Goal: Task Accomplishment & Management: Manage account settings

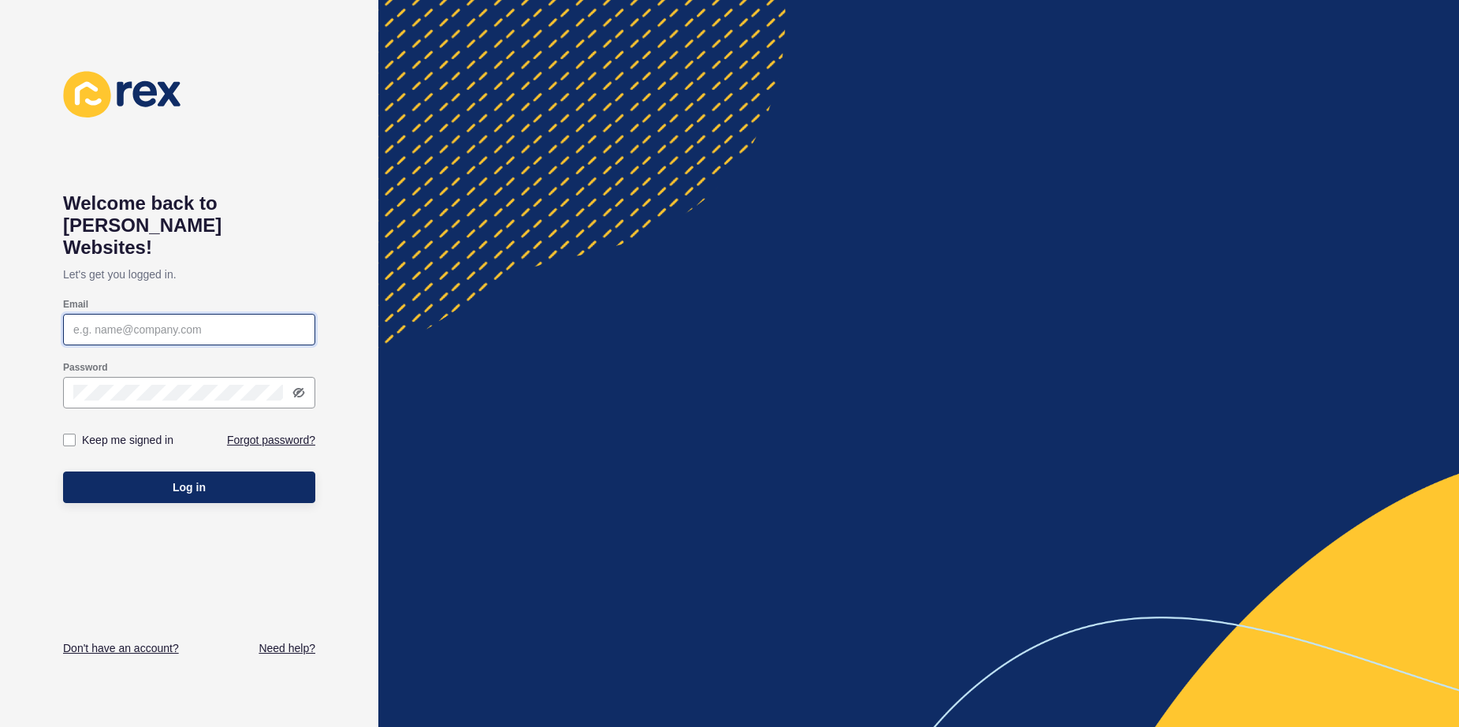
click at [203, 322] on input "Email" at bounding box center [189, 330] width 232 height 16
type input "marketing@craftedproperty.com.au"
click at [135, 432] on label "Keep me signed in" at bounding box center [127, 440] width 91 height 16
click at [76, 435] on input "Keep me signed in" at bounding box center [71, 440] width 10 height 10
checkbox input "true"
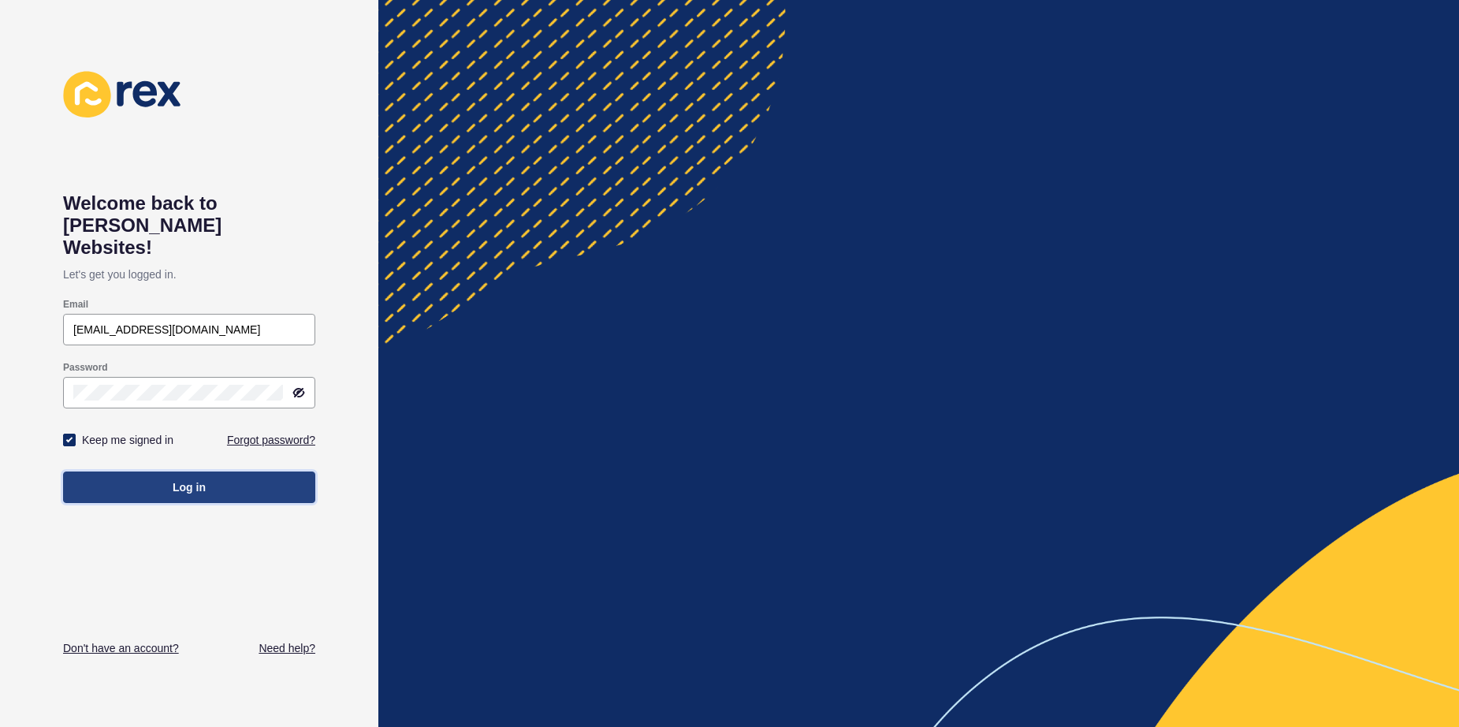
click at [117, 474] on button "Log in" at bounding box center [189, 487] width 252 height 32
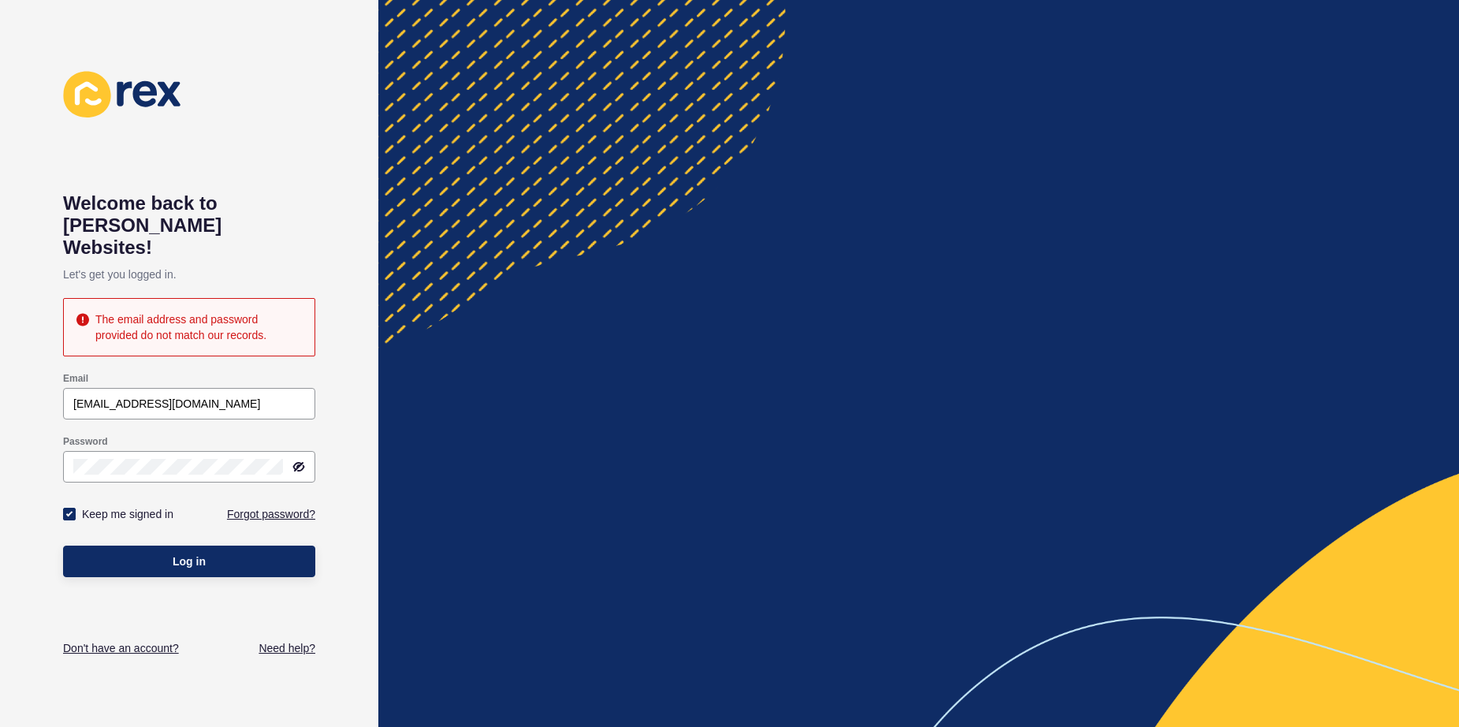
click at [149, 463] on div "Password" at bounding box center [189, 458] width 252 height 63
click at [140, 546] on button "Log in" at bounding box center [189, 562] width 252 height 32
click at [296, 460] on icon at bounding box center [298, 466] width 13 height 13
click at [285, 396] on input "marketing@craftedproperty.com.au" at bounding box center [189, 404] width 232 height 16
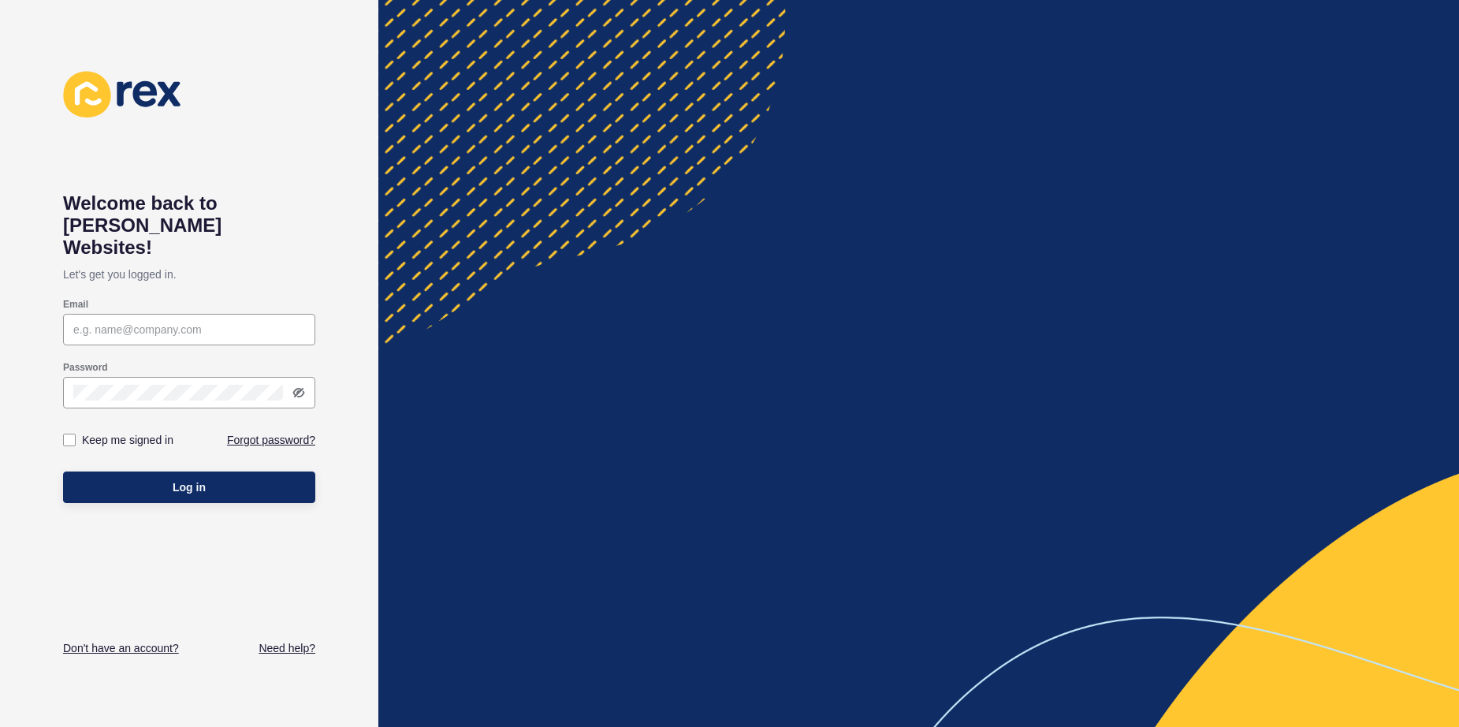
click at [321, 231] on div "Welcome back to Rex Websites! Let's get you logged in. Email Password Keep me s…" at bounding box center [189, 363] width 378 height 727
click at [252, 290] on div "Email" at bounding box center [189, 321] width 252 height 63
click at [210, 322] on input "Email" at bounding box center [189, 330] width 232 height 16
click at [266, 432] on link "Forgot password?" at bounding box center [271, 440] width 88 height 16
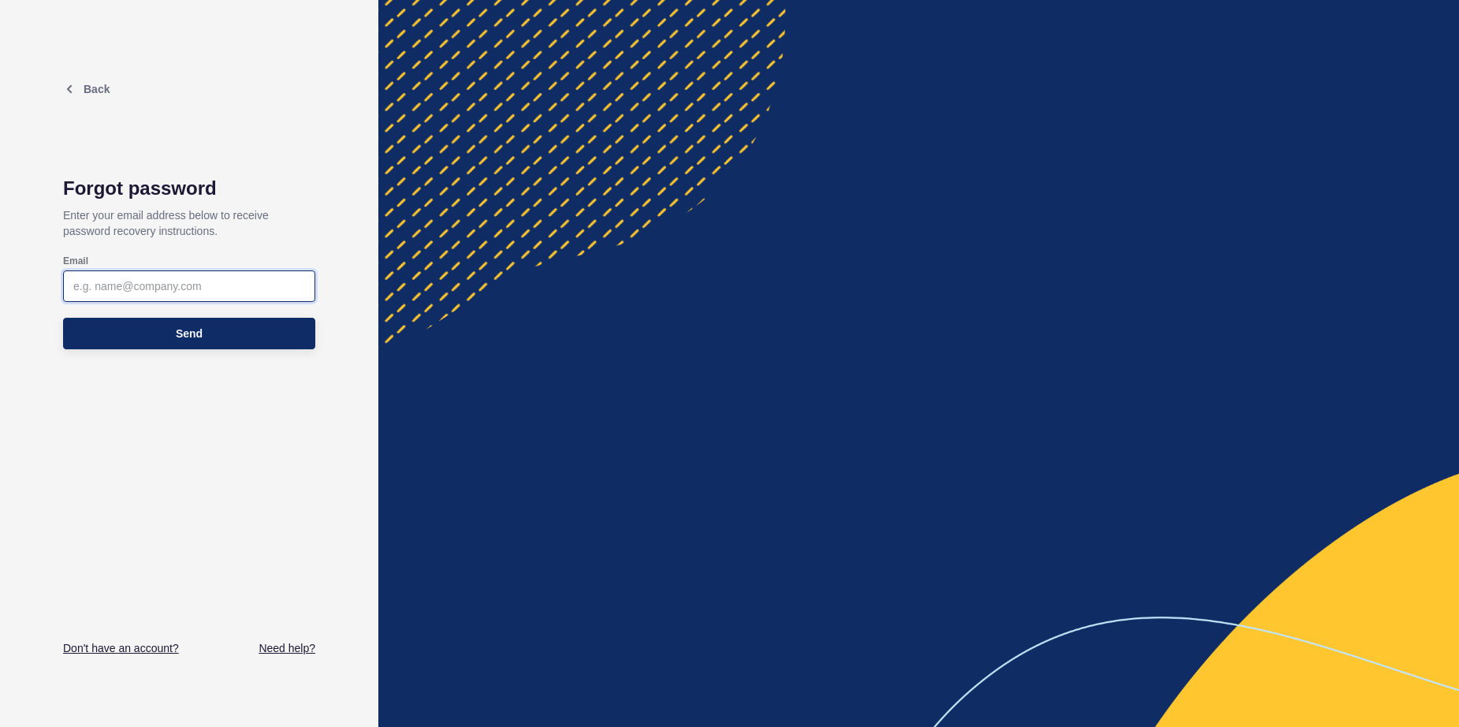
click at [267, 285] on input "Email" at bounding box center [189, 286] width 232 height 16
type input "[EMAIL_ADDRESS][DOMAIN_NAME]"
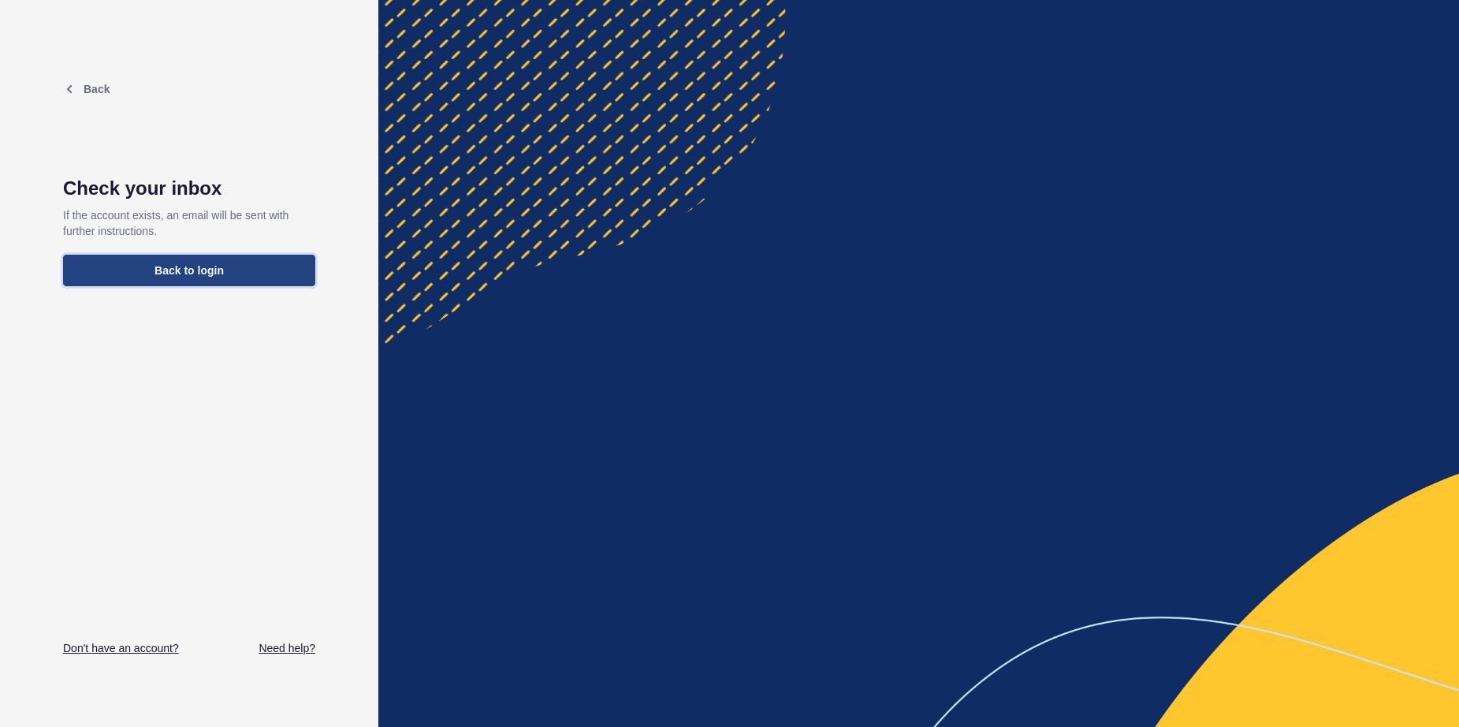
click at [212, 279] on button "Back to login" at bounding box center [189, 271] width 252 height 32
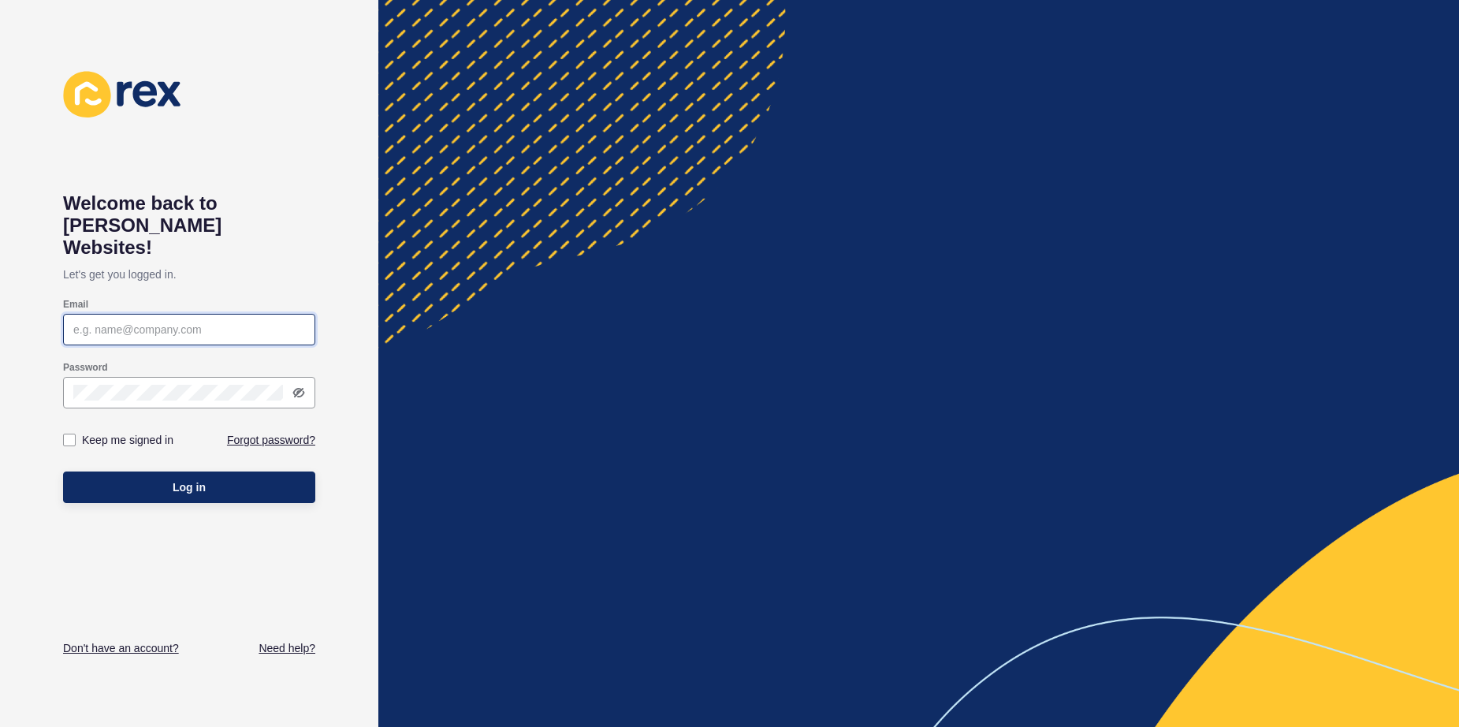
click at [221, 322] on input "Email" at bounding box center [189, 330] width 232 height 16
type input "[EMAIL_ADDRESS][DOMAIN_NAME]"
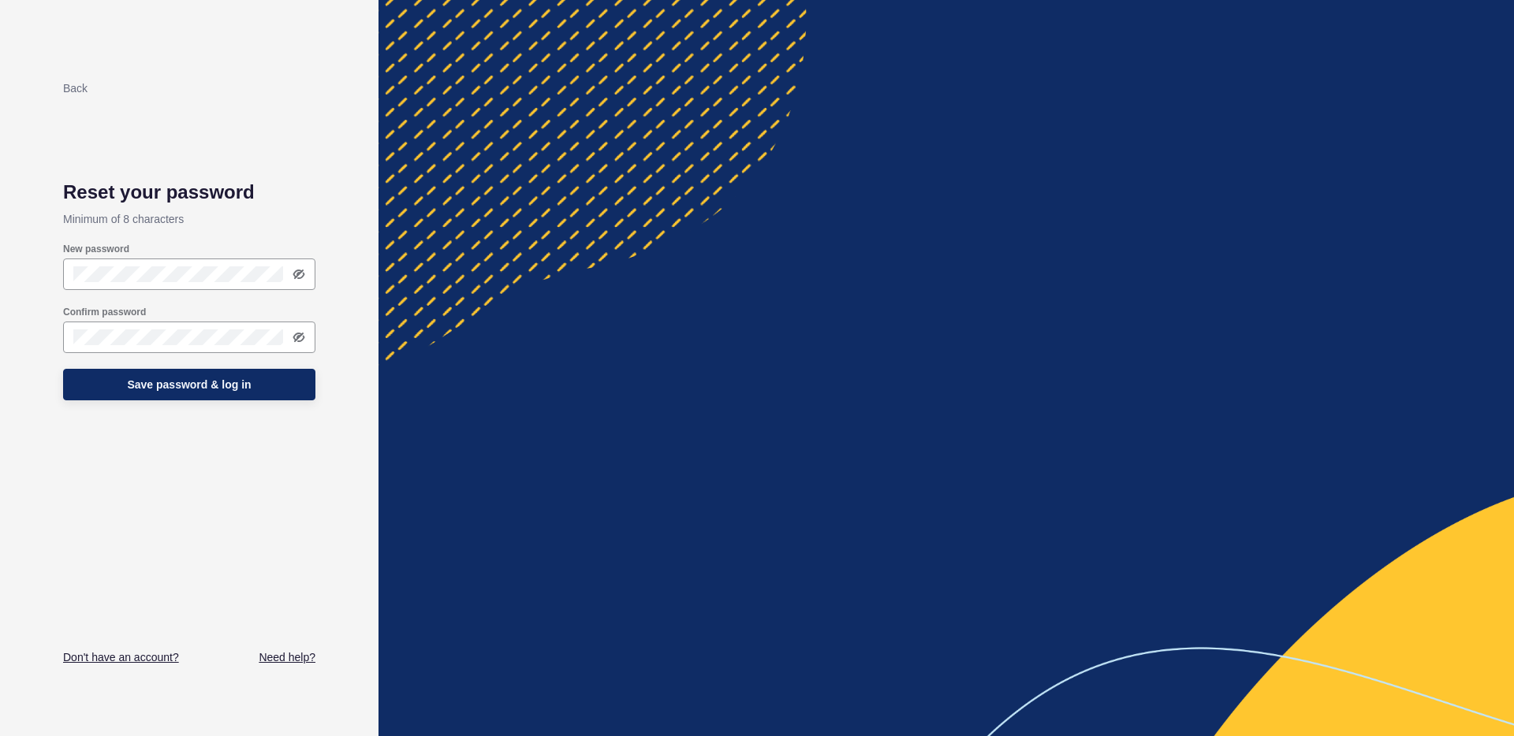
click at [175, 248] on div "New password" at bounding box center [189, 249] width 252 height 13
click at [121, 259] on div at bounding box center [189, 275] width 252 height 32
click at [79, 286] on div at bounding box center [189, 275] width 252 height 32
click at [91, 283] on div at bounding box center [189, 275] width 252 height 32
click at [178, 253] on div "New password" at bounding box center [189, 249] width 252 height 13
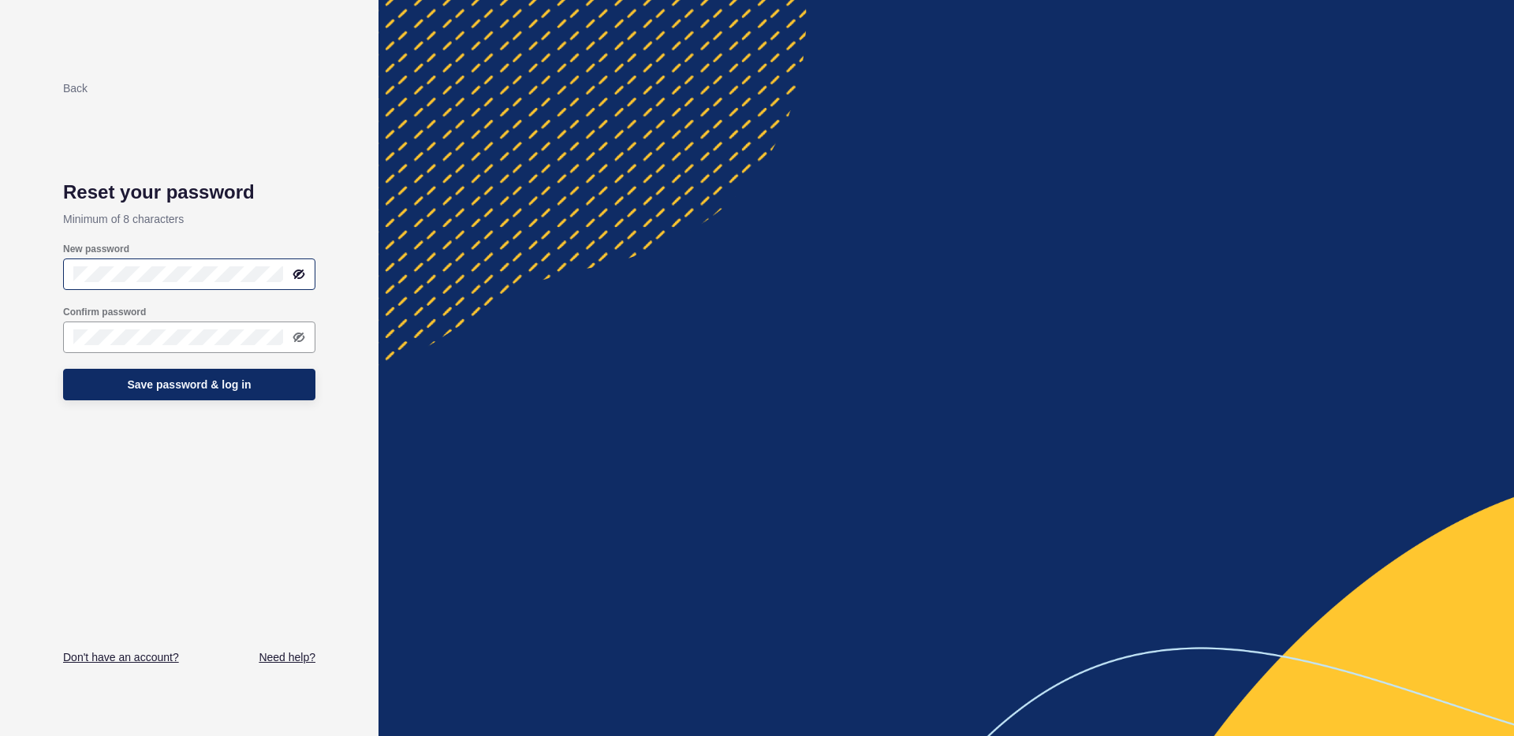
click at [157, 265] on div at bounding box center [189, 275] width 252 height 32
click at [84, 353] on div "Confirm password" at bounding box center [188, 329] width 255 height 50
click at [130, 382] on span "Save password & log in" at bounding box center [189, 385] width 124 height 16
click at [220, 354] on div "Confirm password" at bounding box center [188, 329] width 255 height 50
click at [143, 388] on span "Save password & log in" at bounding box center [189, 385] width 124 height 16
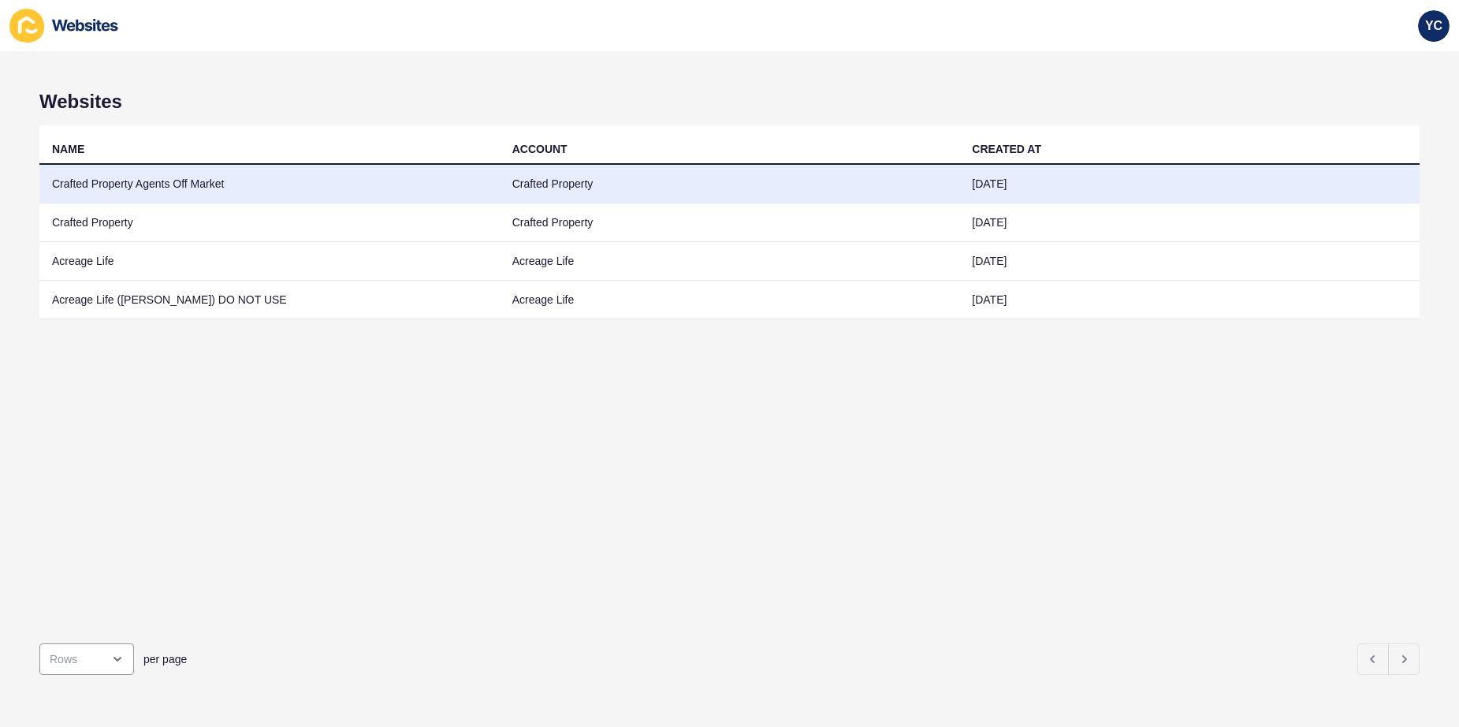
click at [257, 173] on td "Crafted Property Agents Off Market" at bounding box center [269, 184] width 460 height 39
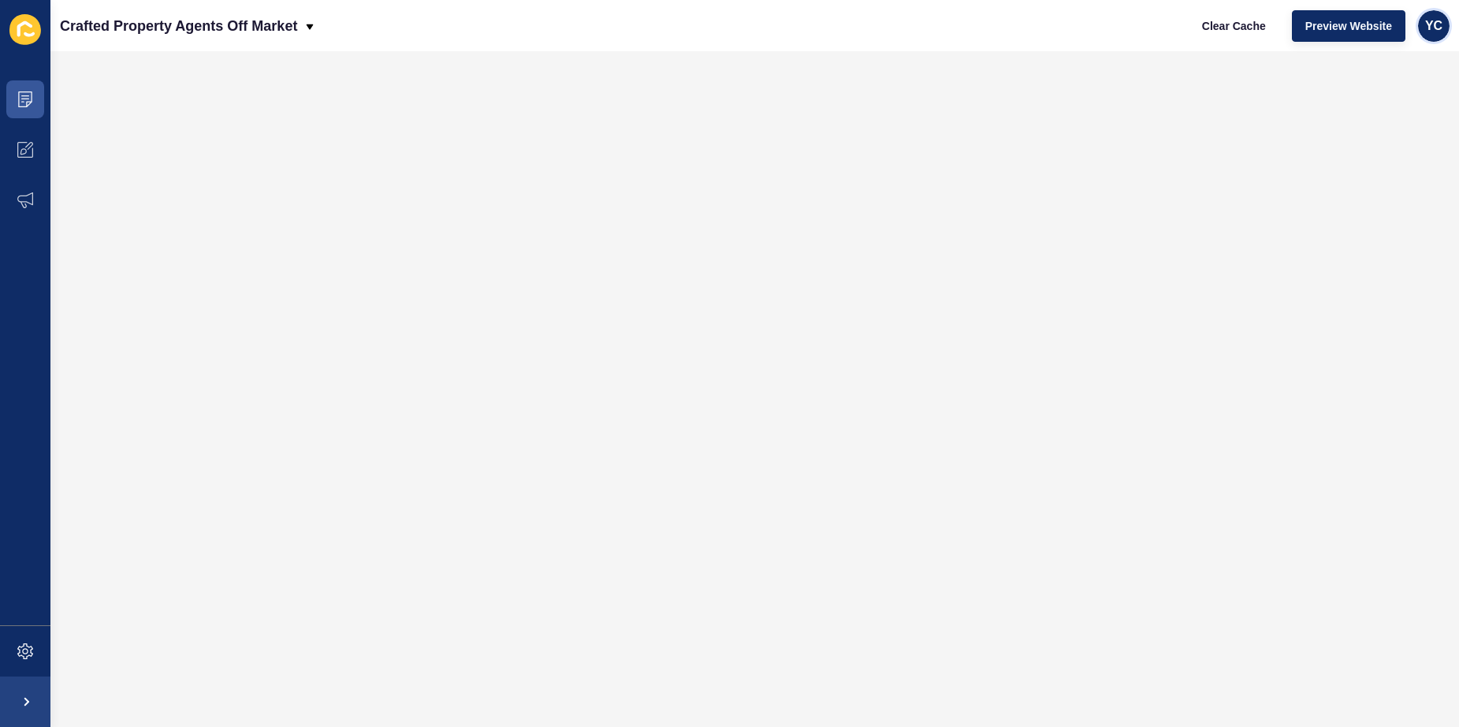
click at [1422, 33] on div "YC" at bounding box center [1434, 26] width 32 height 32
click at [1444, 28] on div "YC" at bounding box center [1434, 26] width 32 height 32
click at [30, 98] on icon at bounding box center [25, 99] width 16 height 16
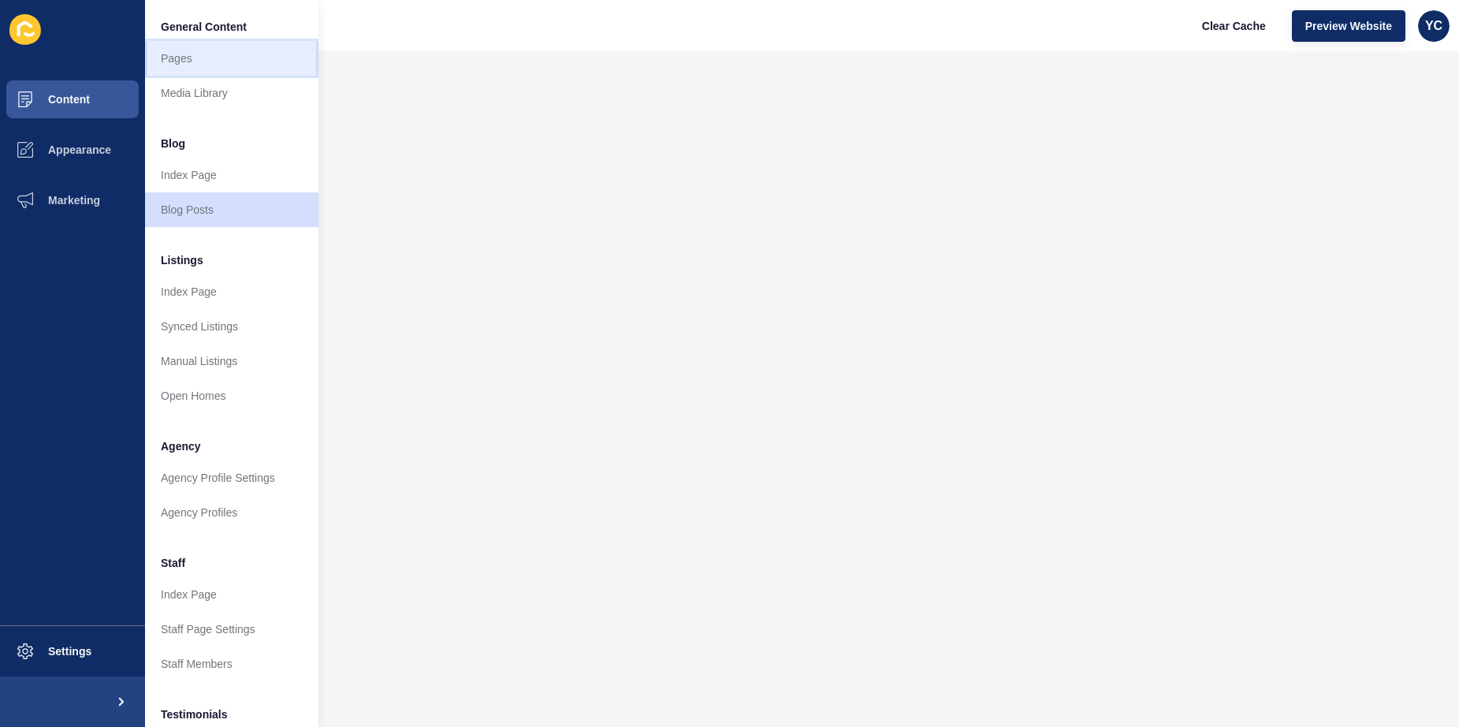
click at [248, 61] on link "Pages" at bounding box center [231, 58] width 173 height 35
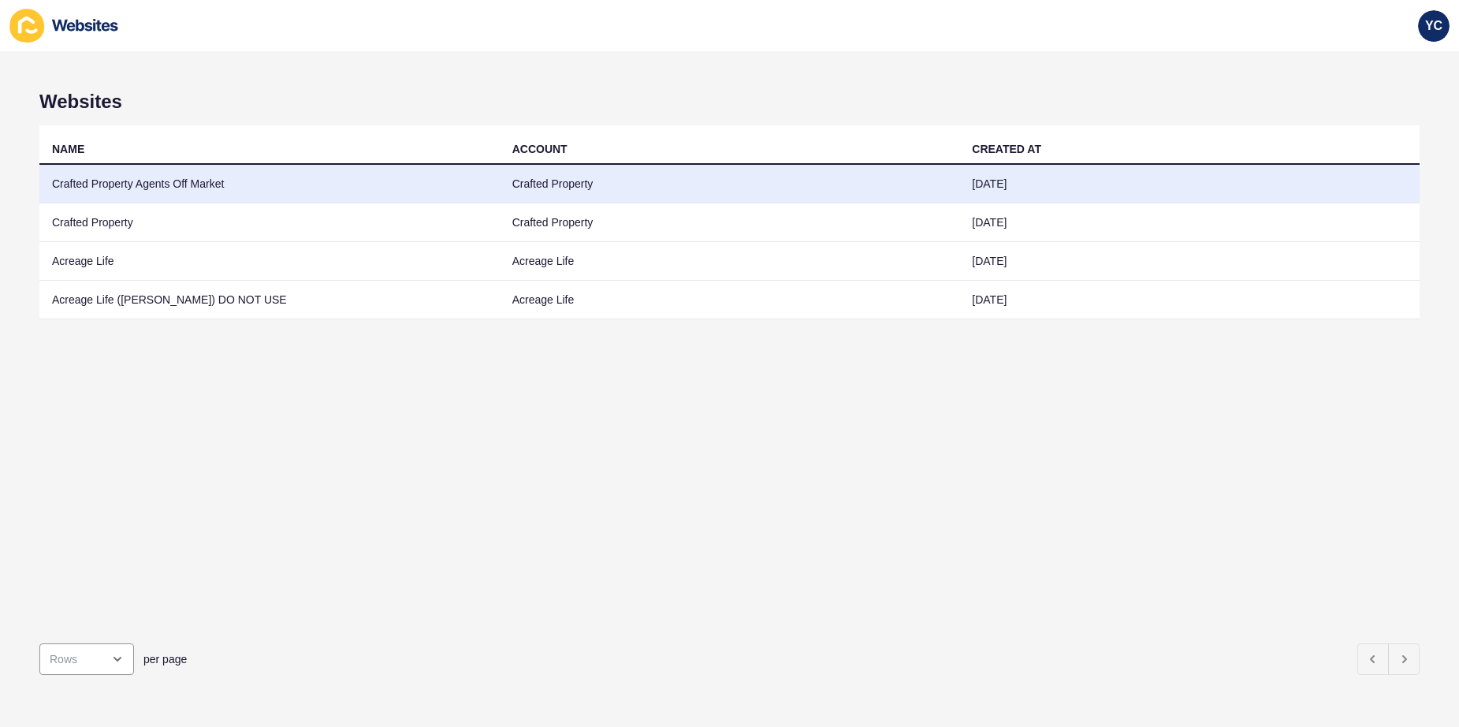
click at [579, 200] on td "Crafted Property" at bounding box center [730, 184] width 460 height 39
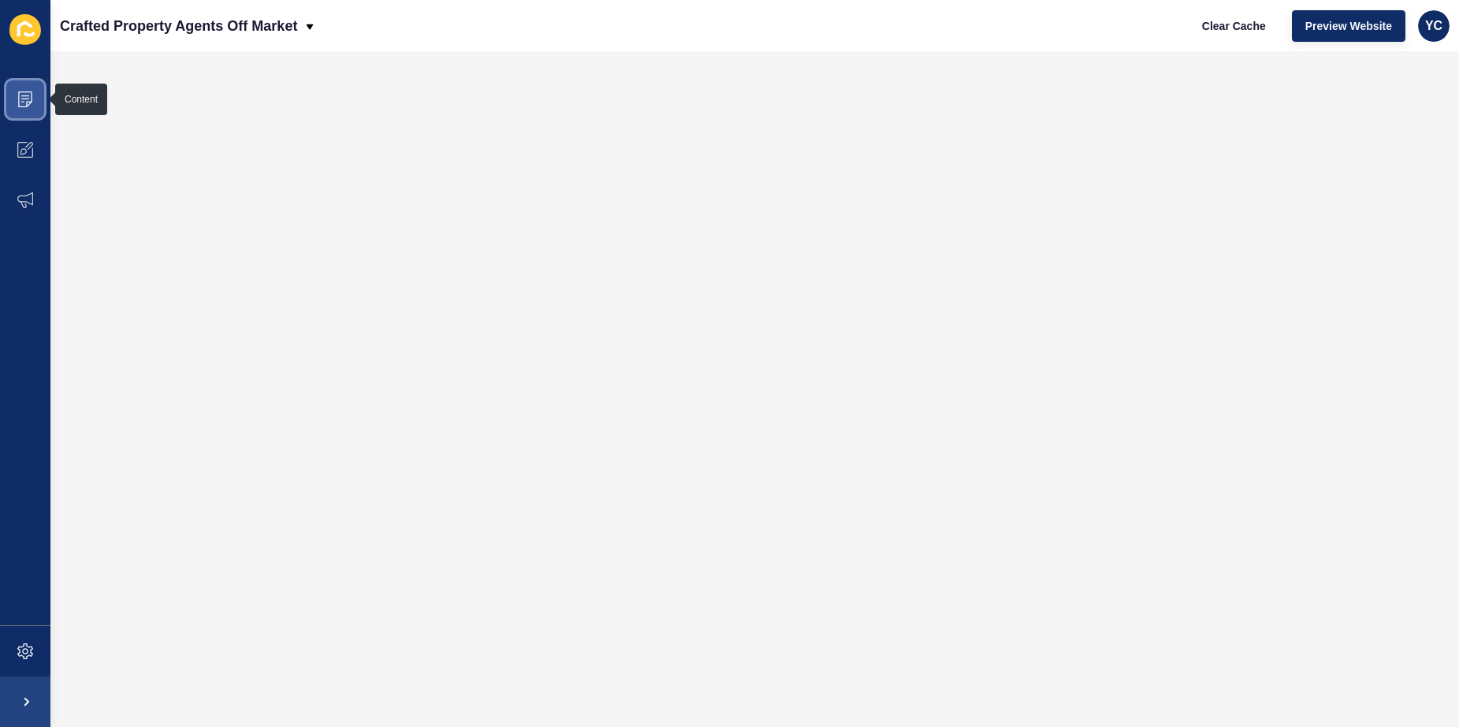
click at [39, 102] on span at bounding box center [25, 99] width 50 height 50
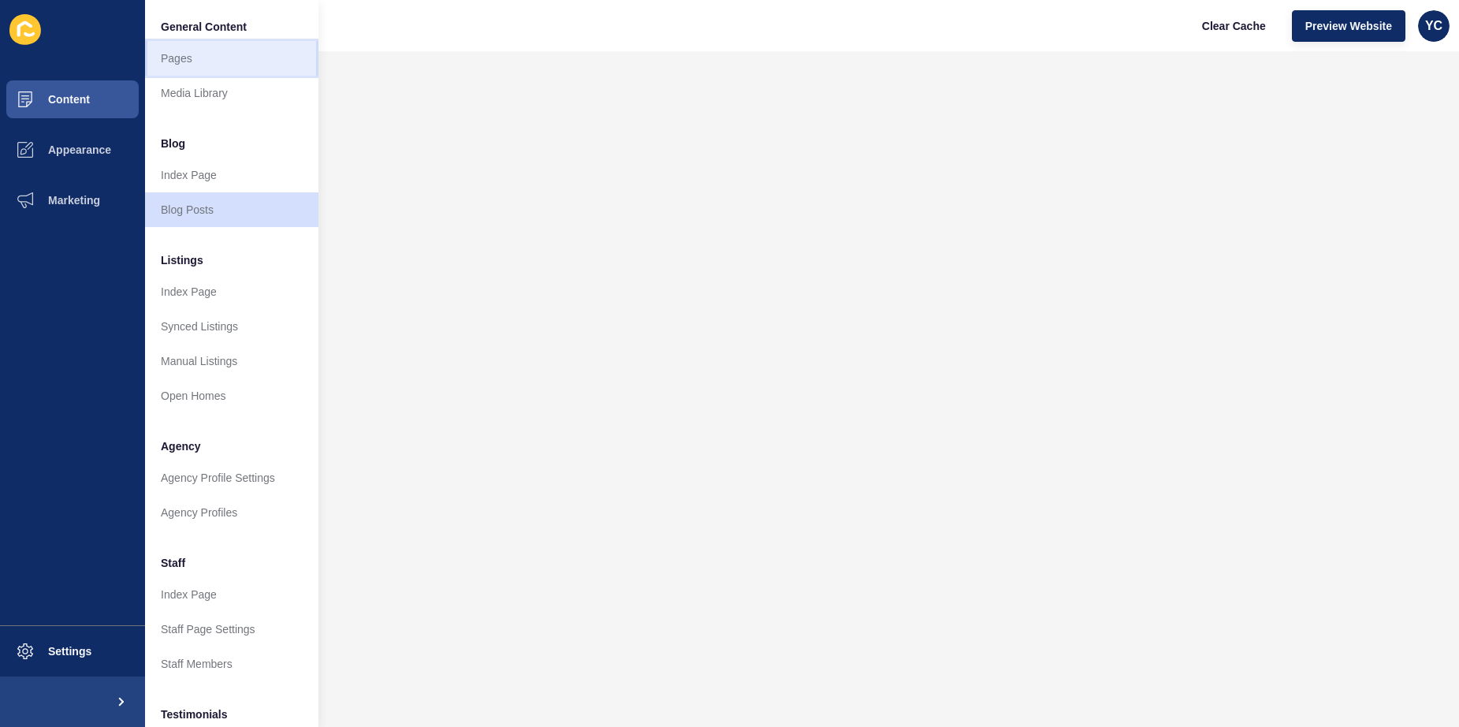
click at [240, 47] on link "Pages" at bounding box center [231, 58] width 173 height 35
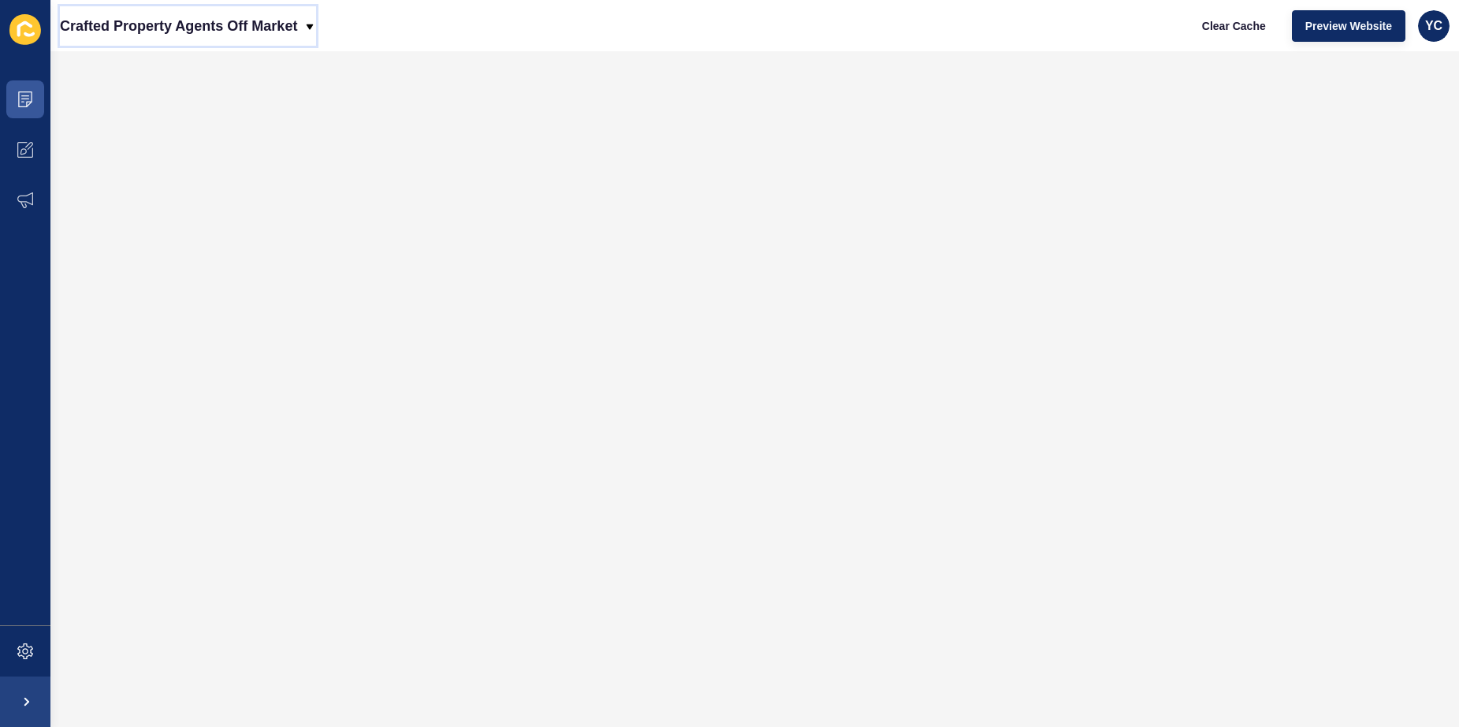
click at [222, 28] on p "Crafted Property Agents Off Market" at bounding box center [178, 25] width 237 height 39
click at [28, 104] on icon at bounding box center [25, 99] width 14 height 16
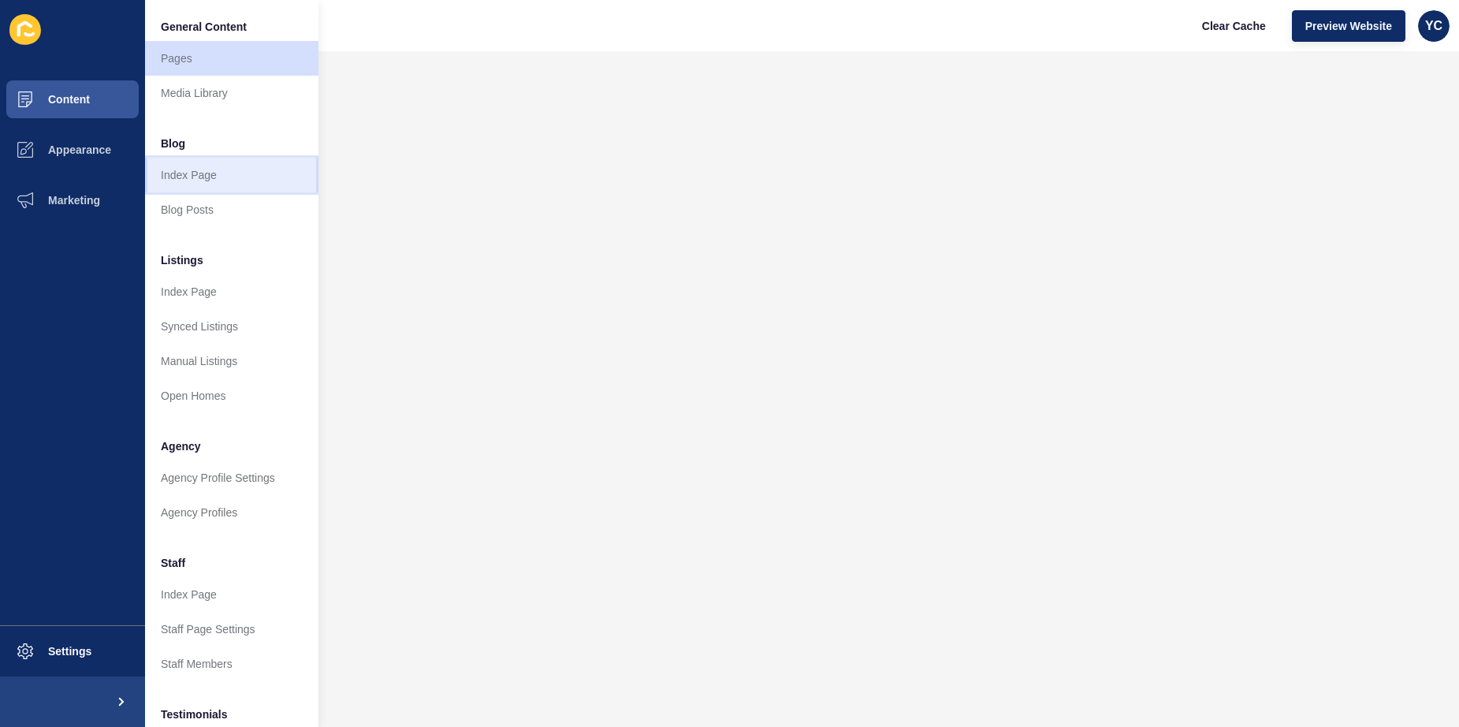
click at [200, 170] on link "Index Page" at bounding box center [231, 175] width 173 height 35
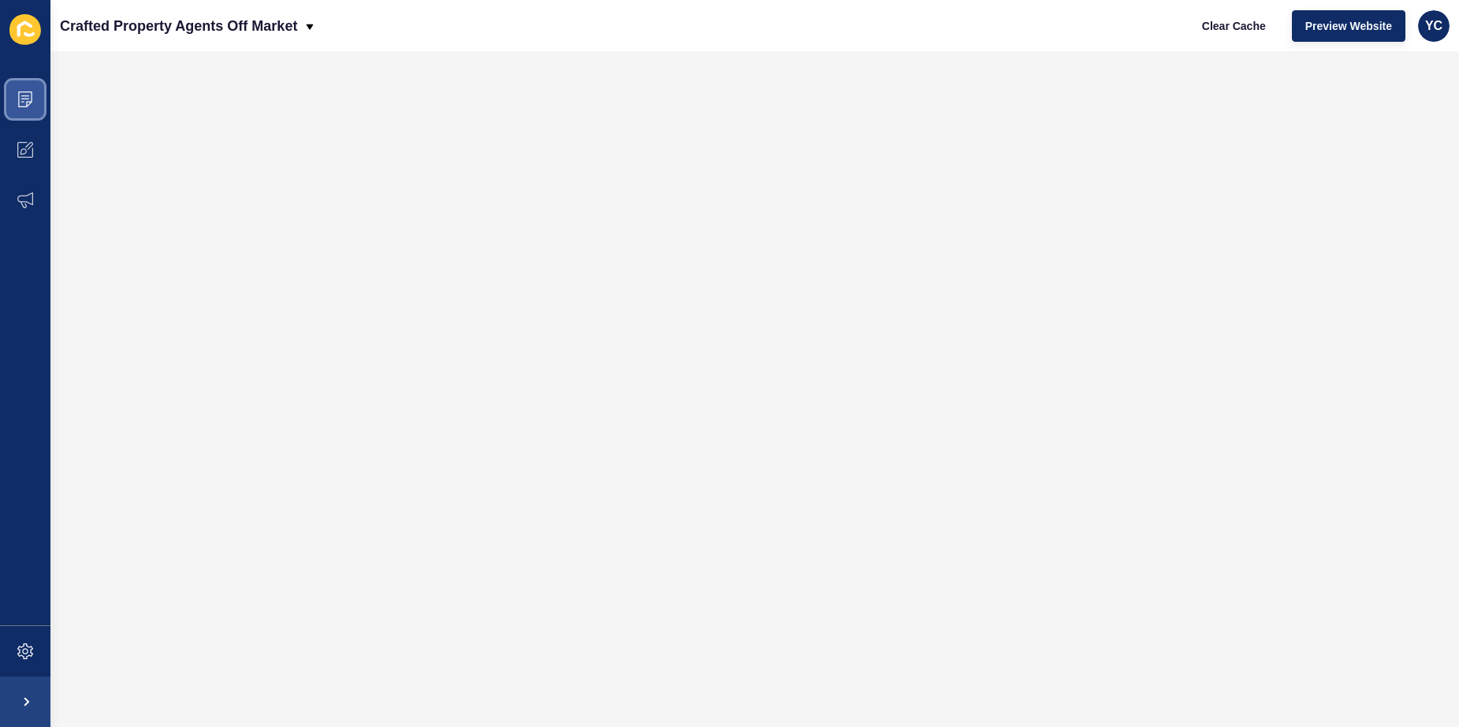
click at [41, 104] on span at bounding box center [25, 99] width 50 height 50
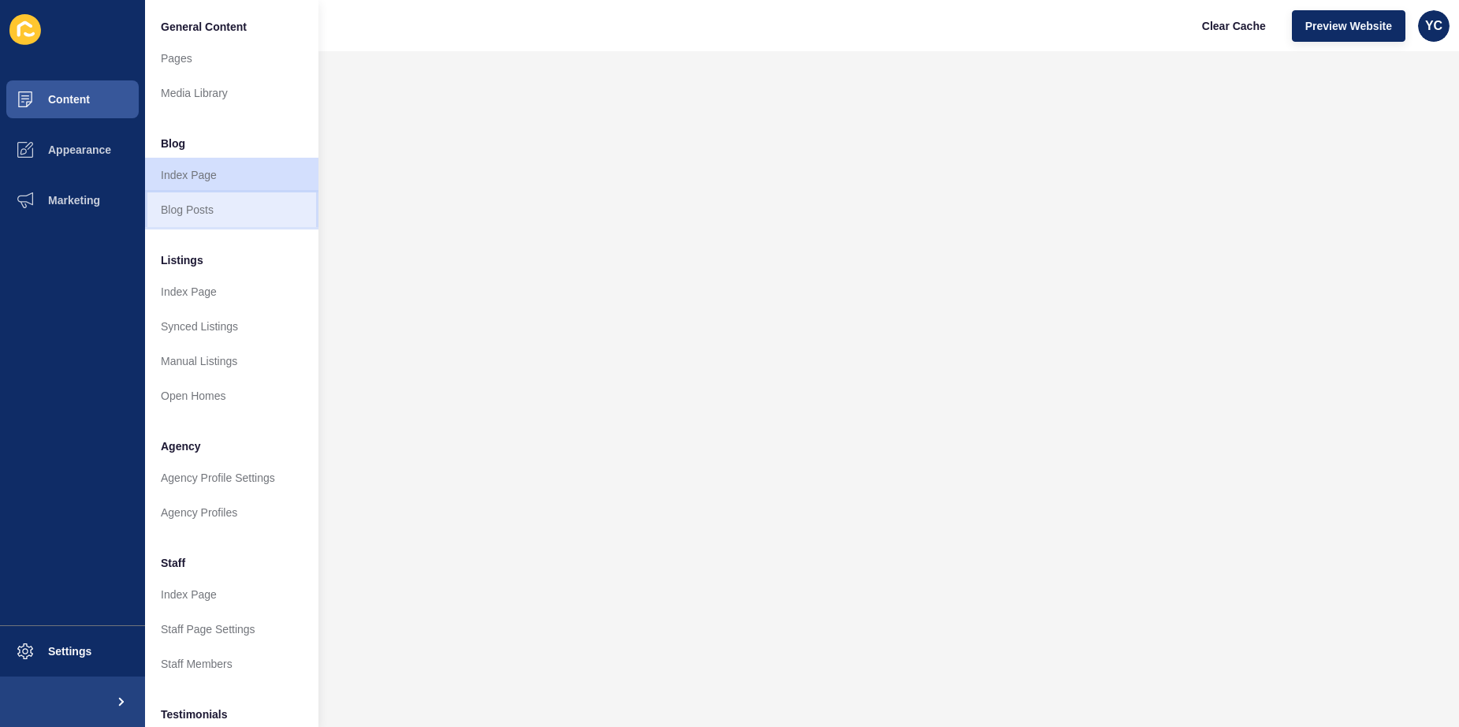
click at [199, 203] on link "Blog Posts" at bounding box center [231, 209] width 173 height 35
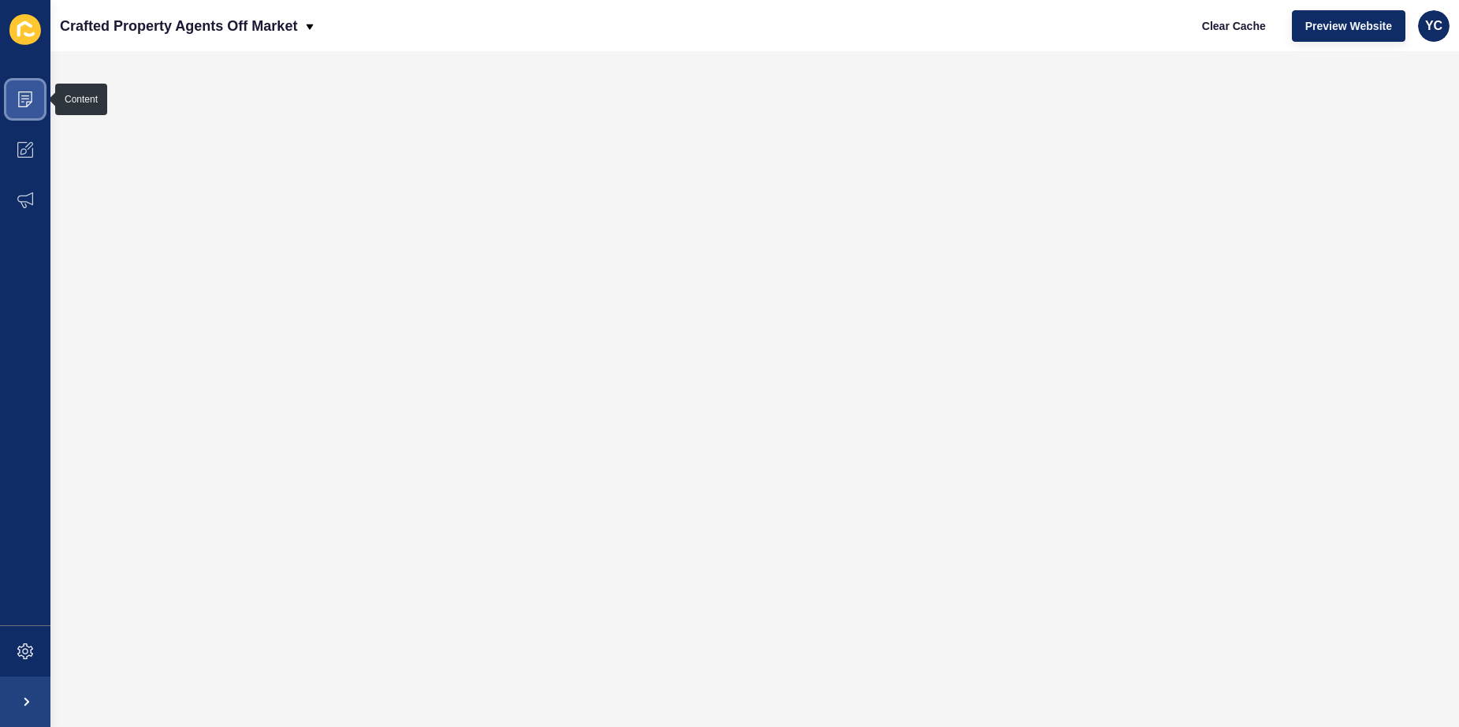
click at [33, 88] on span at bounding box center [25, 99] width 50 height 50
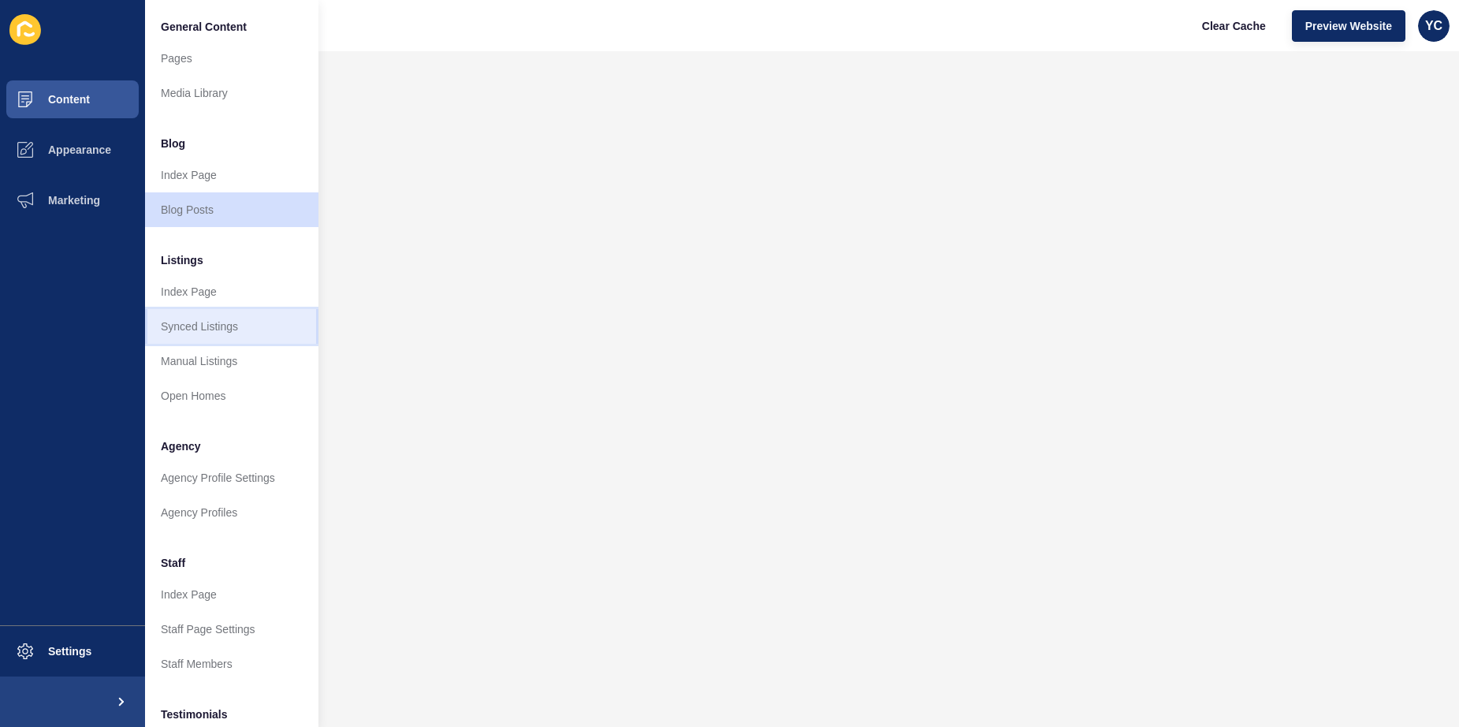
click at [220, 322] on link "Synced Listings" at bounding box center [231, 326] width 173 height 35
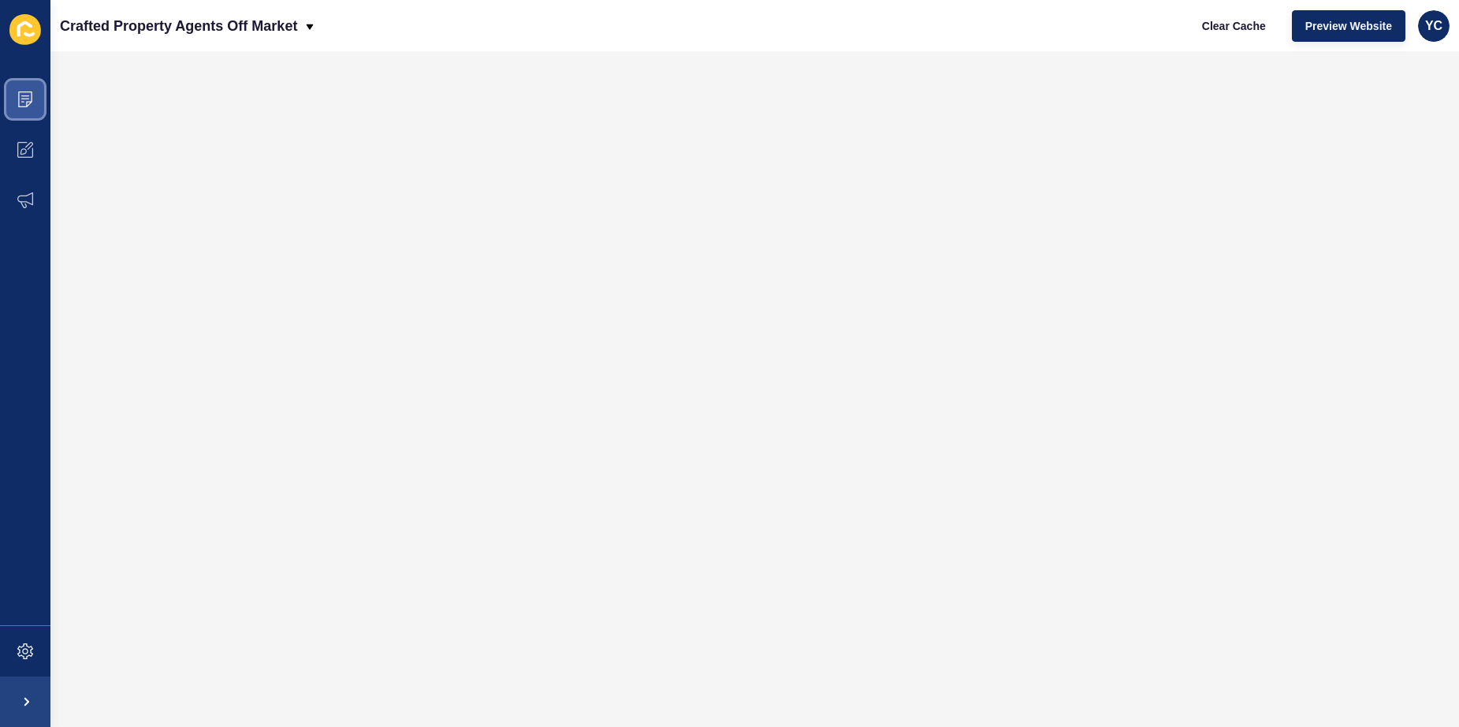
click at [17, 105] on icon at bounding box center [25, 99] width 16 height 16
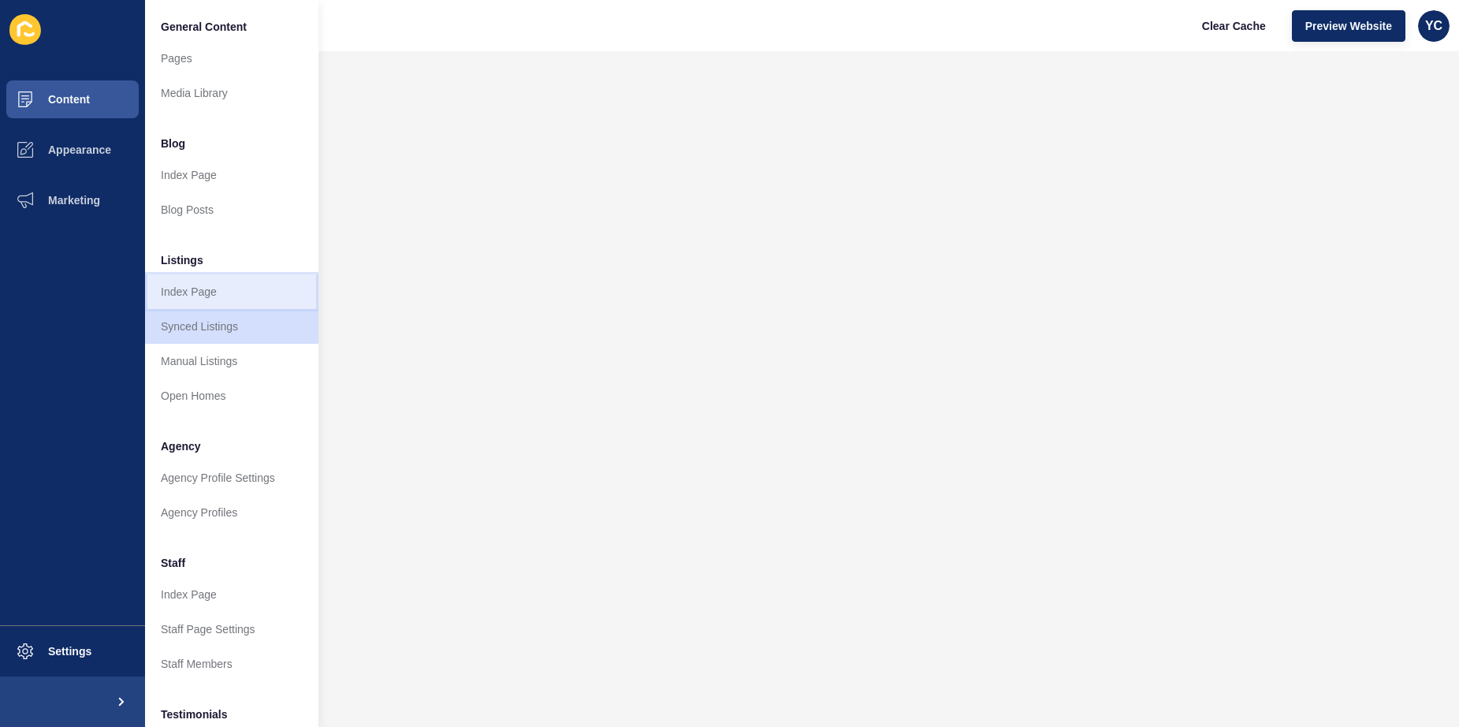
click at [282, 289] on link "Index Page" at bounding box center [231, 291] width 173 height 35
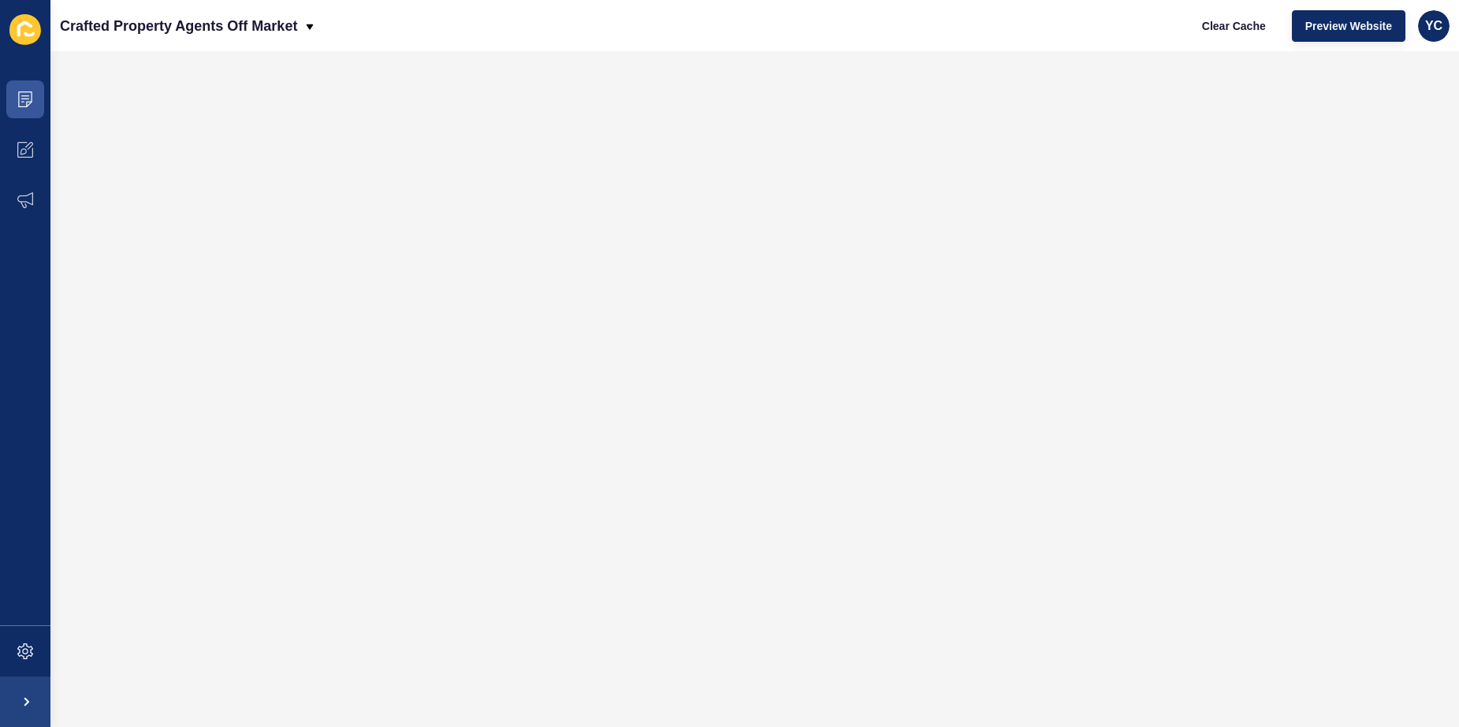
click at [52, 127] on div at bounding box center [754, 389] width 1409 height 676
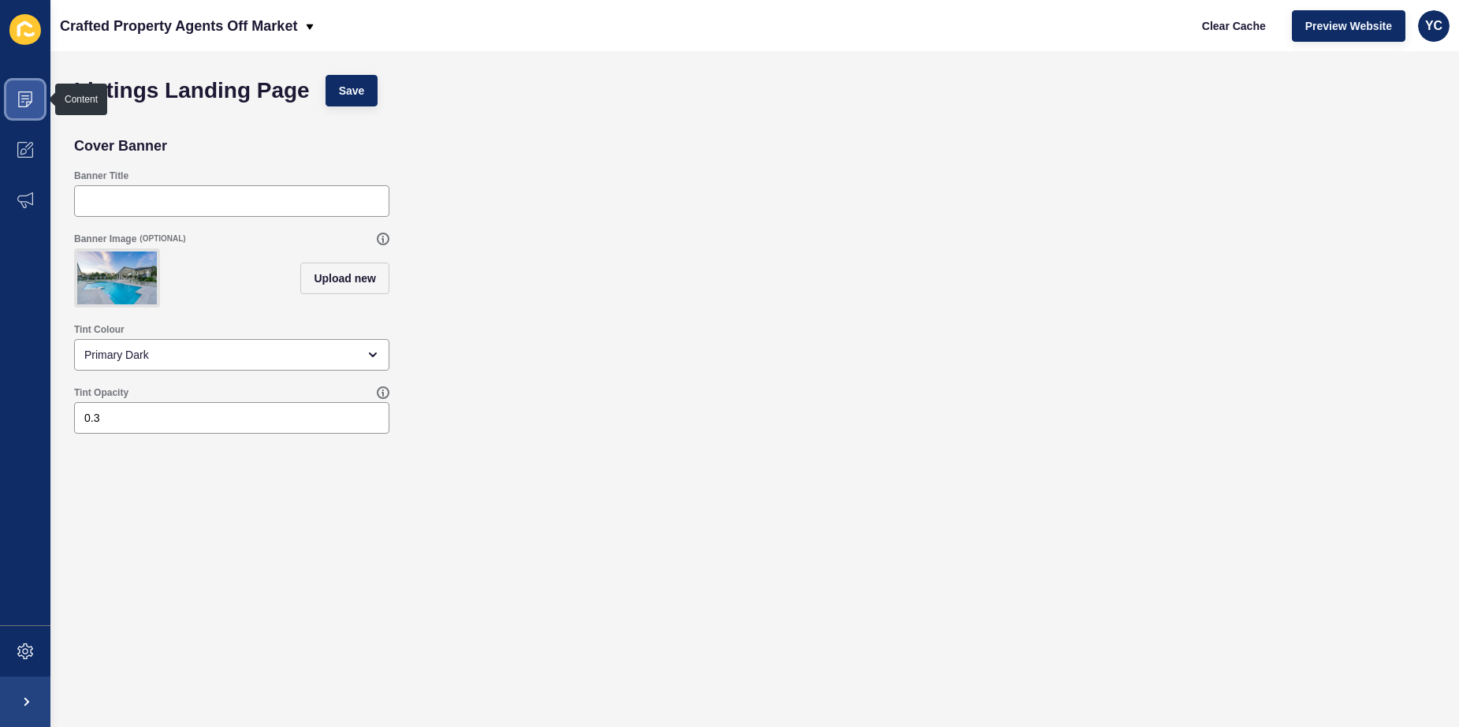
click at [37, 110] on span at bounding box center [25, 99] width 50 height 50
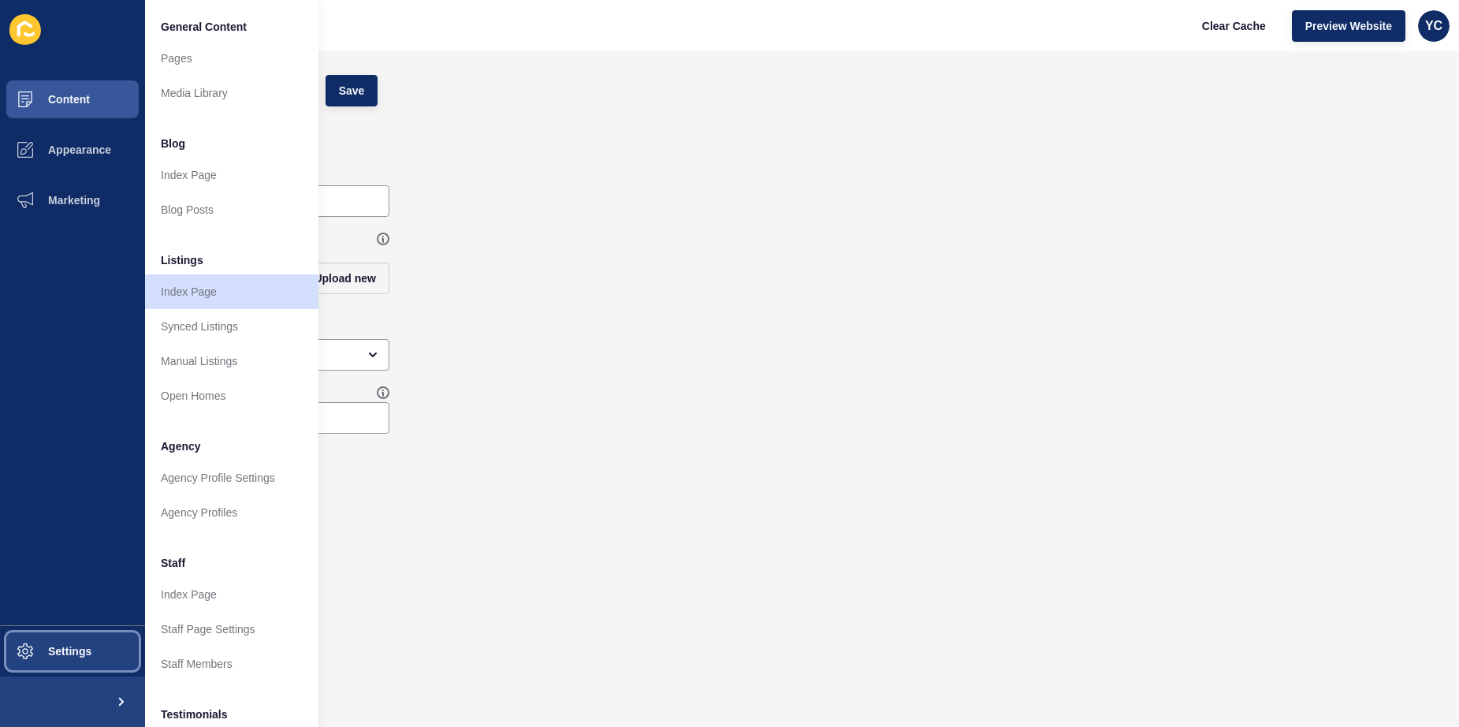
click at [86, 635] on button "Settings" at bounding box center [72, 651] width 145 height 50
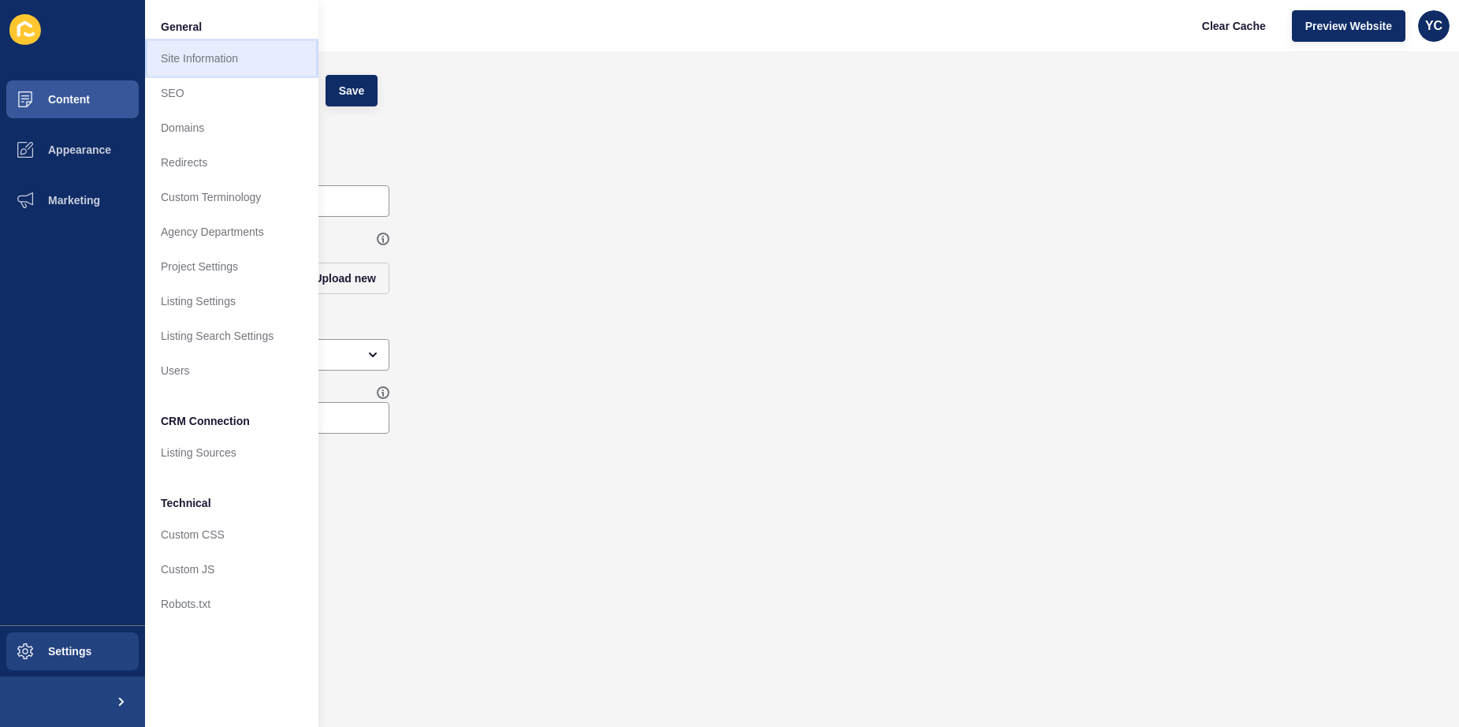
click at [261, 61] on link "Site Information" at bounding box center [231, 58] width 173 height 35
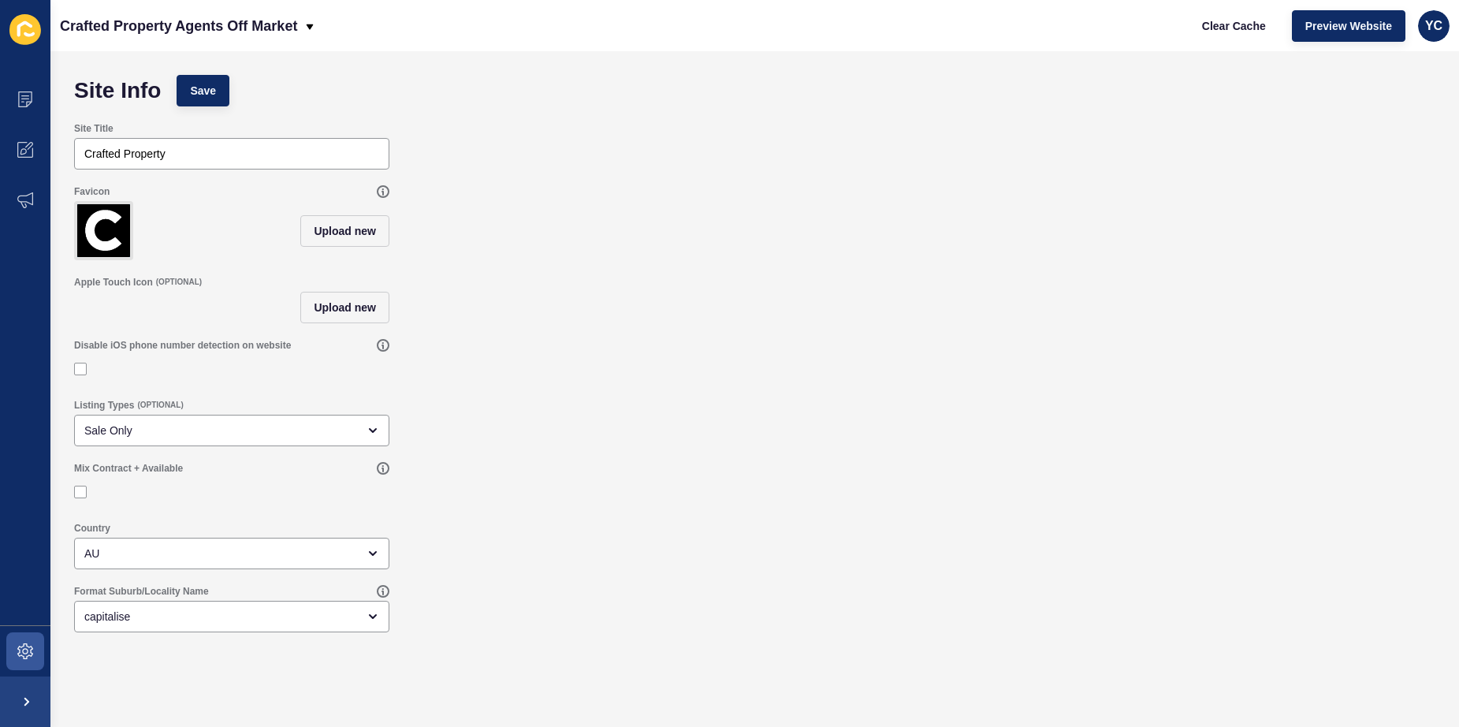
click at [195, 412] on div "Listing Types (OPTIONAL)" at bounding box center [231, 405] width 315 height 13
click at [175, 430] on div "Sale Only" at bounding box center [231, 431] width 315 height 32
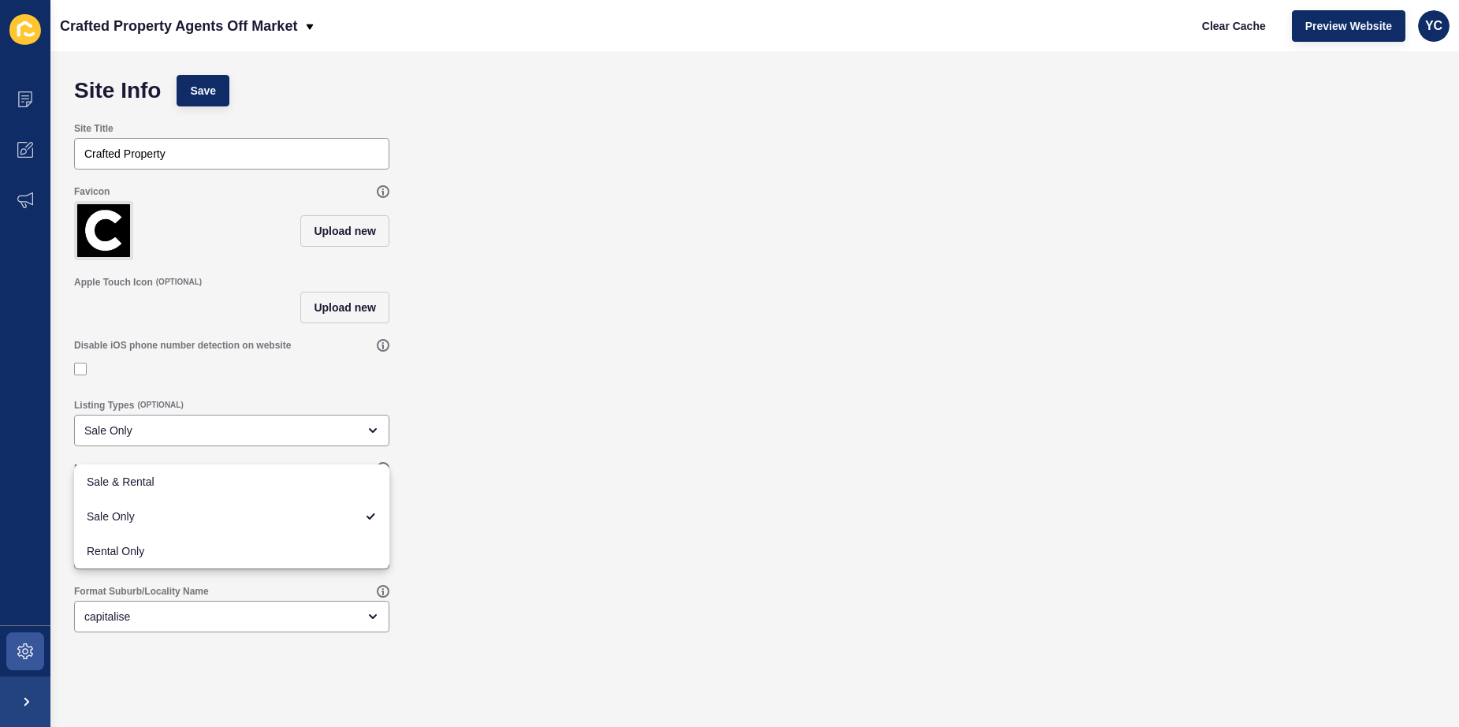
click at [525, 408] on div "Listing Types (OPTIONAL) Sale Only" at bounding box center [754, 422] width 1377 height 63
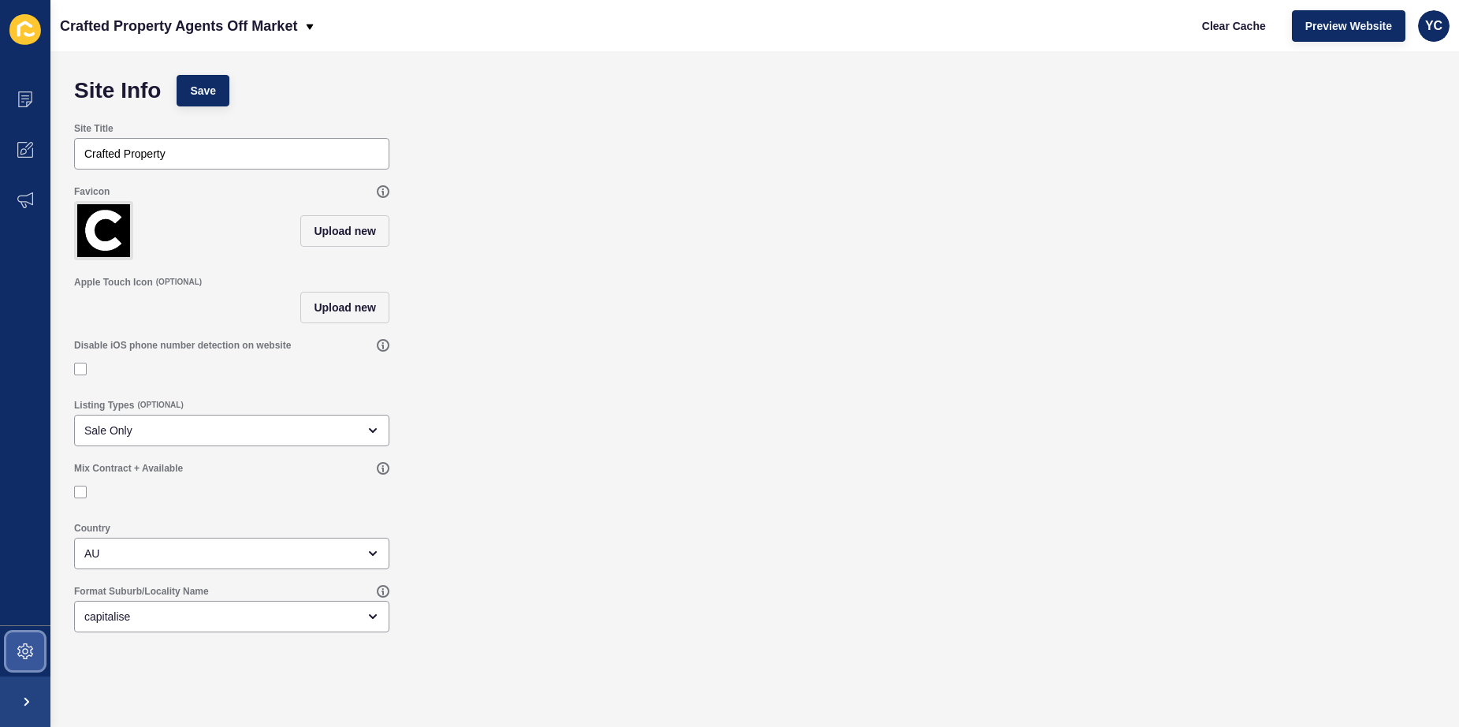
click at [22, 658] on icon at bounding box center [25, 651] width 16 height 16
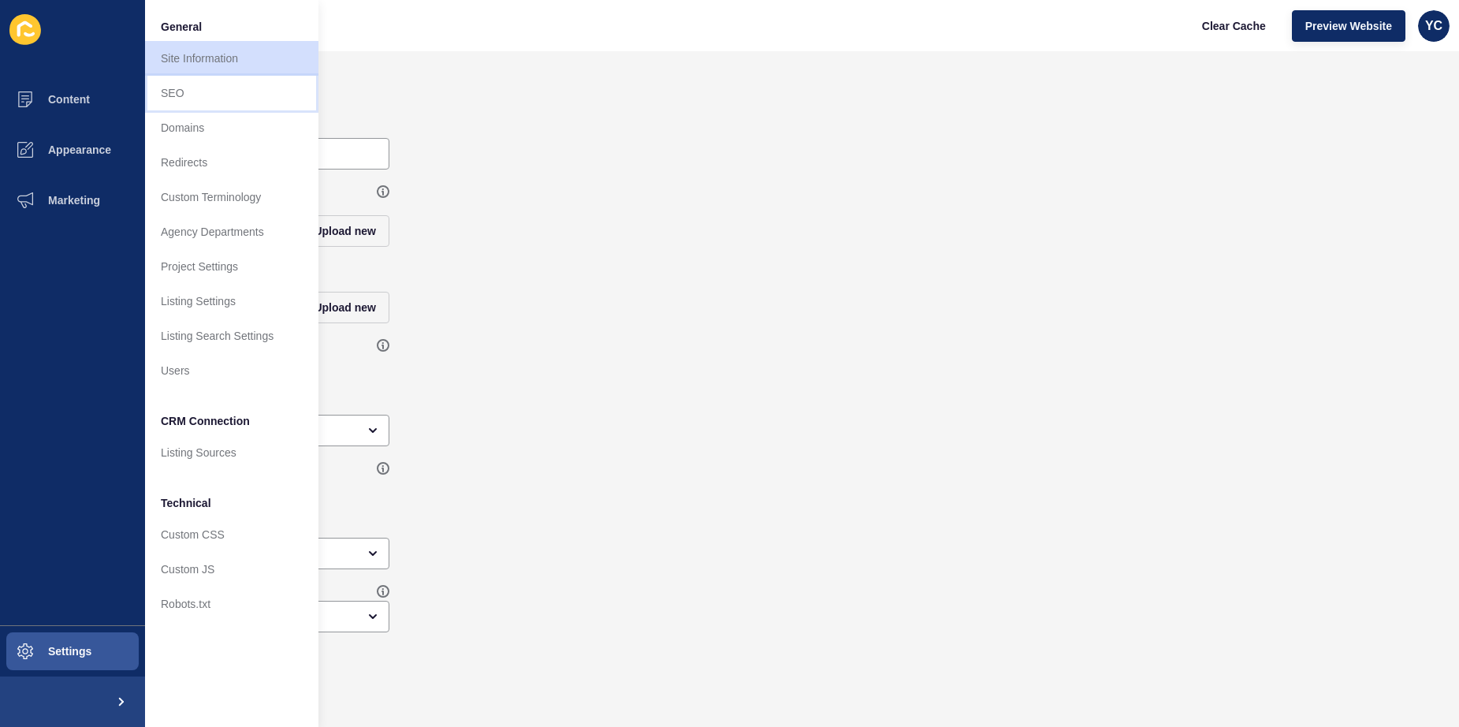
click at [264, 99] on link "SEO" at bounding box center [231, 93] width 173 height 35
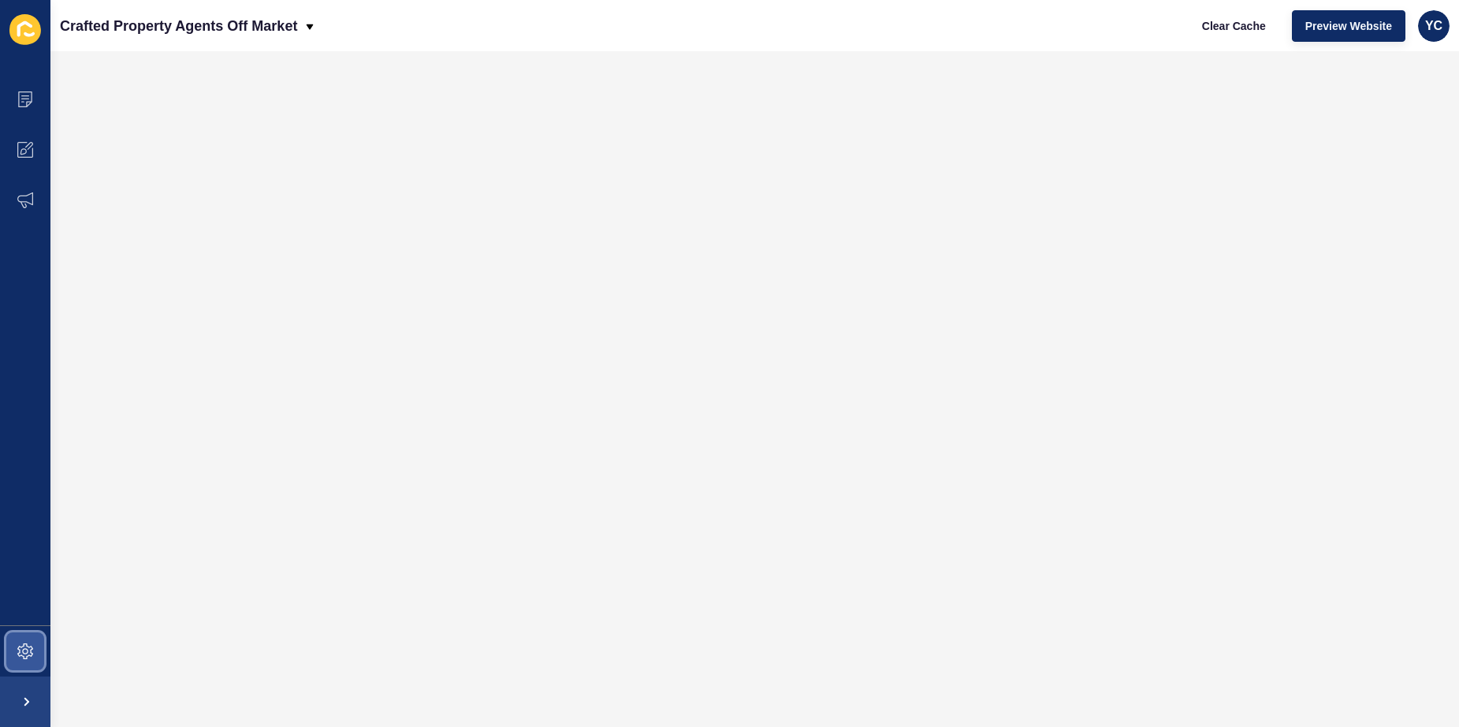
click at [24, 646] on icon at bounding box center [25, 651] width 16 height 16
click at [14, 654] on span at bounding box center [25, 651] width 50 height 50
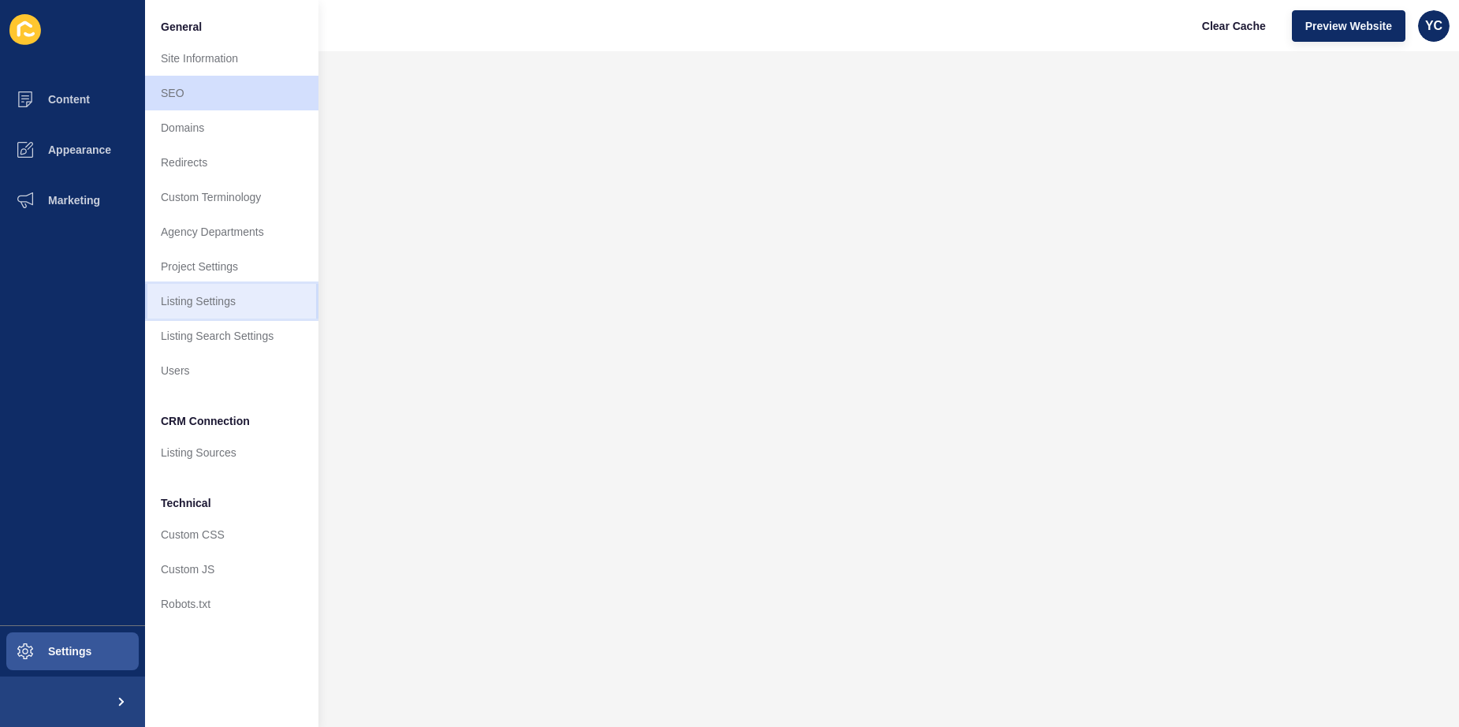
click at [222, 295] on link "Listing Settings" at bounding box center [231, 301] width 173 height 35
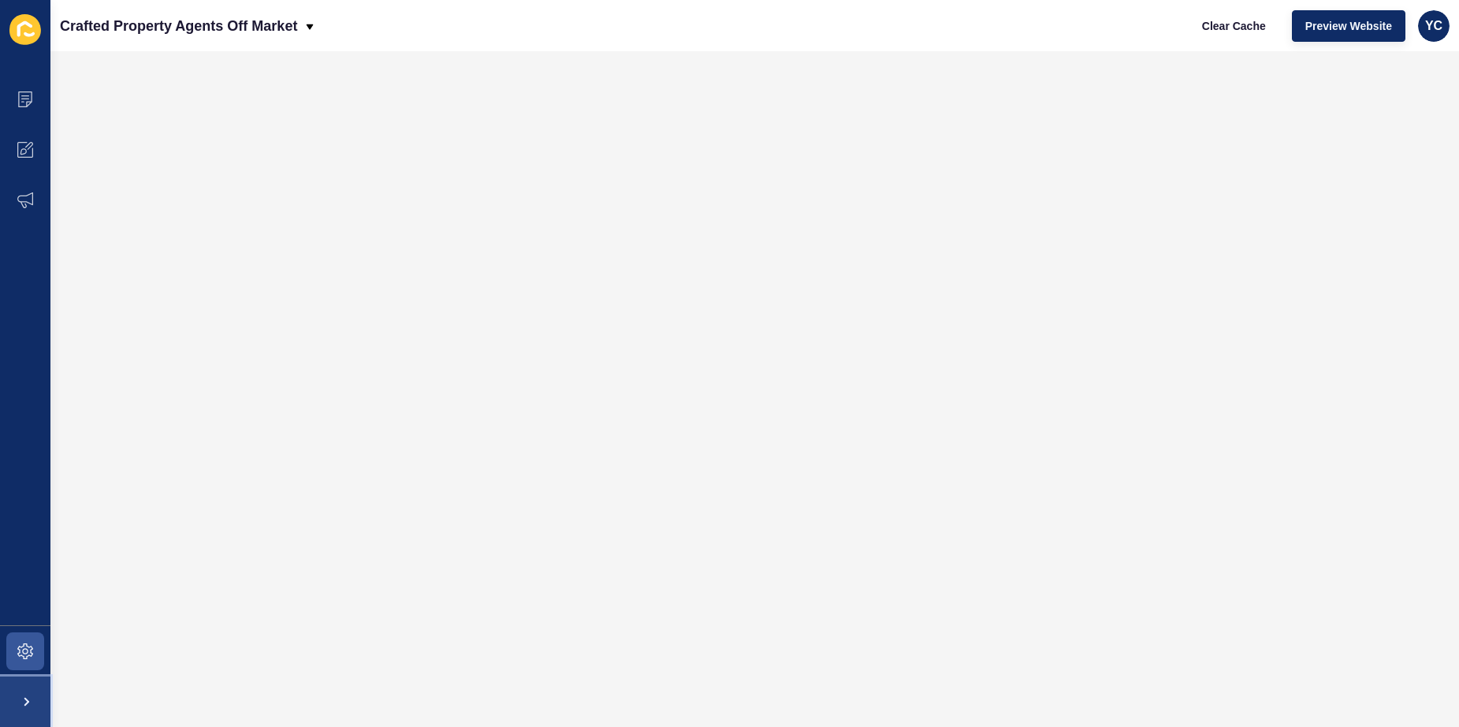
click at [36, 689] on span at bounding box center [25, 701] width 50 height 50
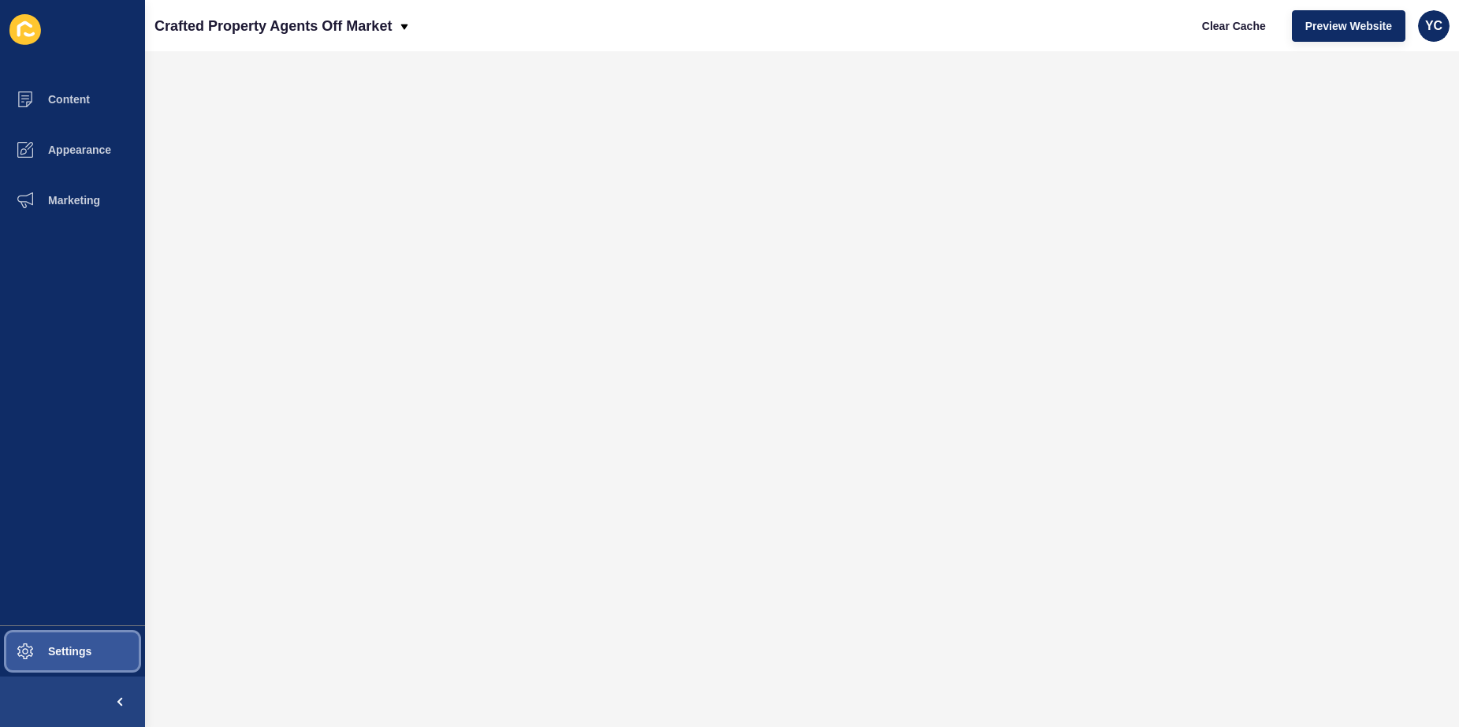
click at [66, 642] on button "Settings" at bounding box center [72, 651] width 145 height 50
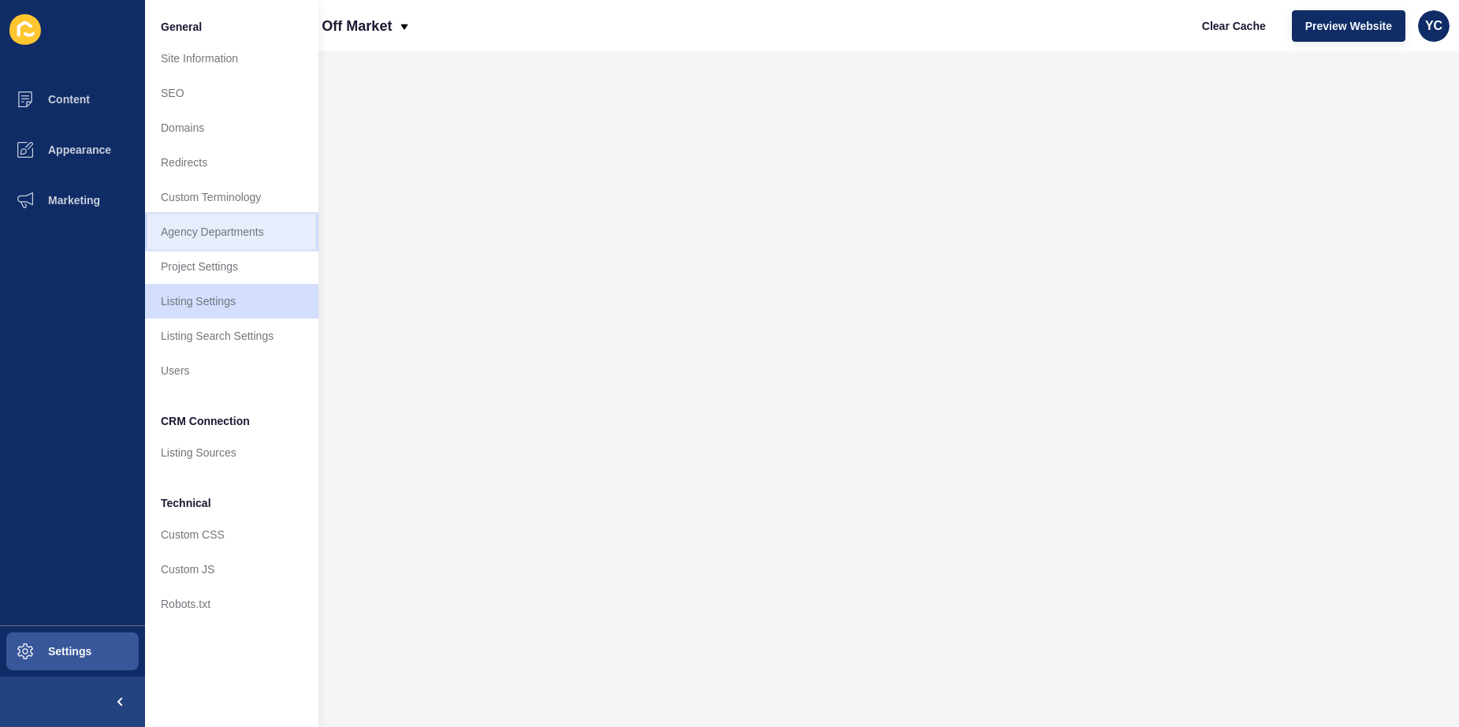
click at [286, 232] on link "Agency Departments" at bounding box center [231, 231] width 173 height 35
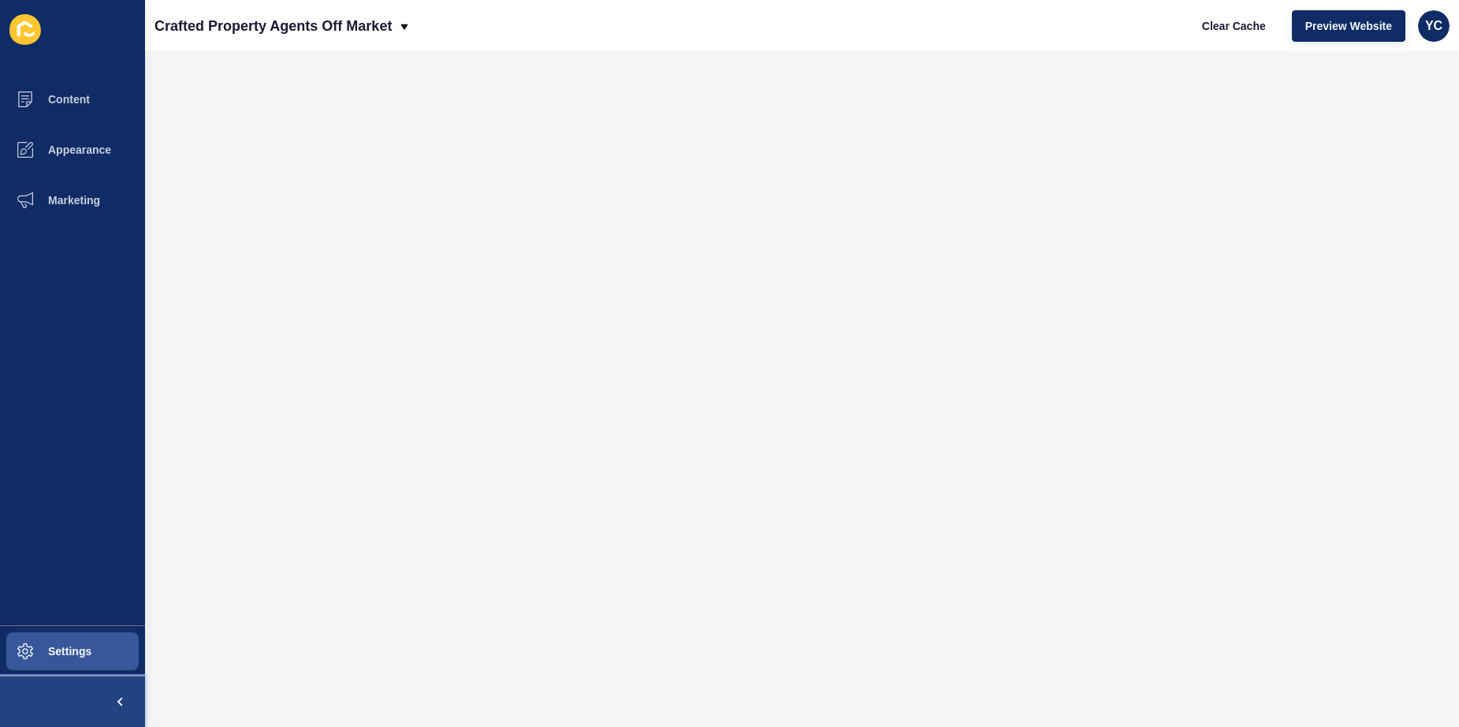
click at [84, 696] on button at bounding box center [72, 701] width 145 height 50
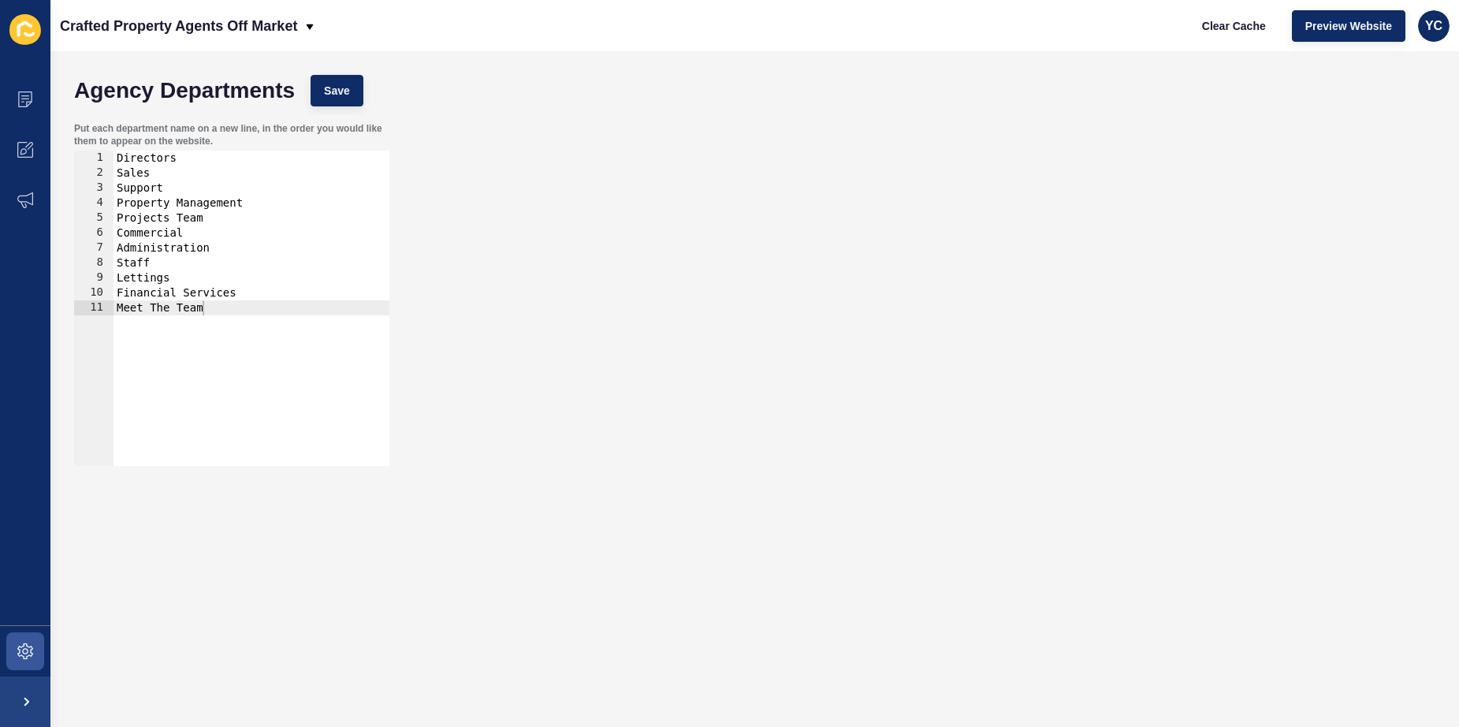
type textarea "Staff"
click at [256, 259] on div "Directors Sales Support Property Management Projects Team Commercial Administra…" at bounding box center [252, 323] width 276 height 345
click at [39, 682] on span at bounding box center [25, 701] width 50 height 50
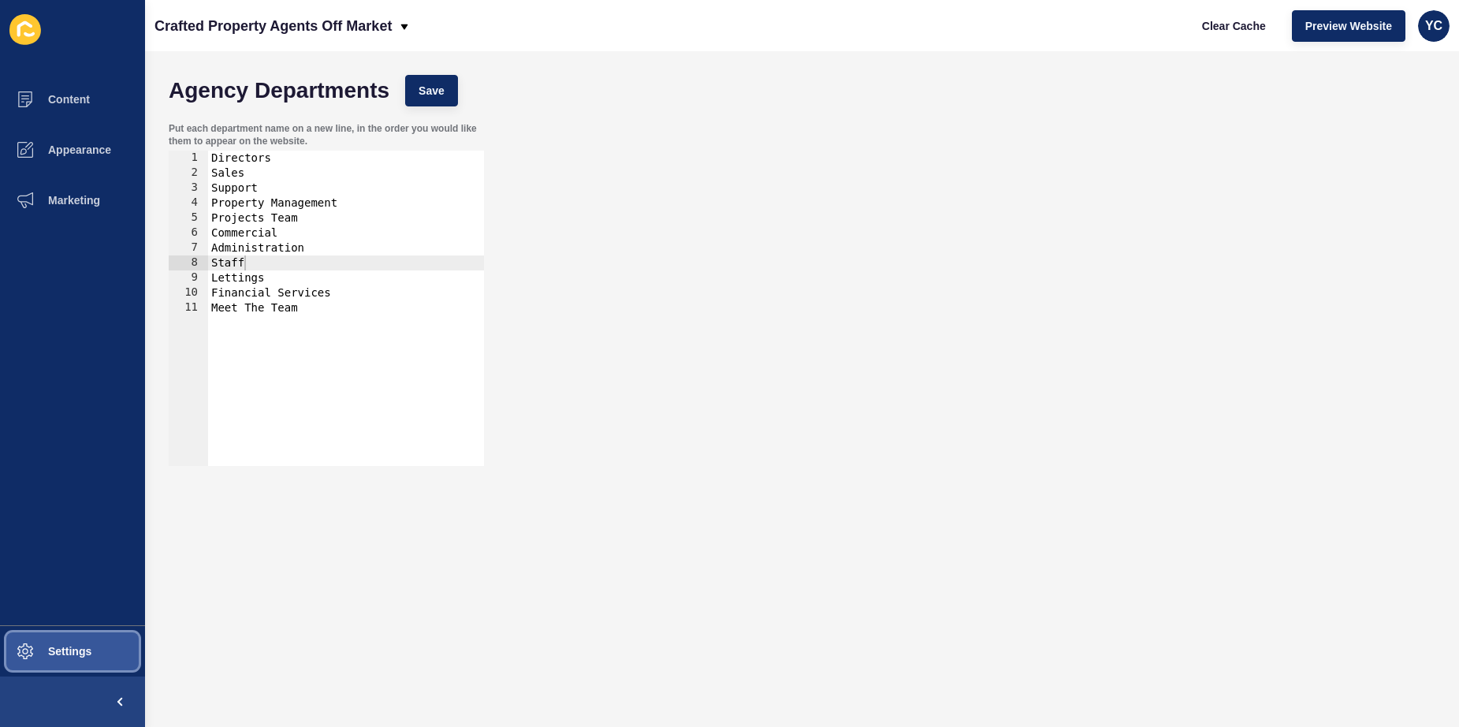
click at [48, 650] on span "Settings" at bounding box center [45, 651] width 94 height 13
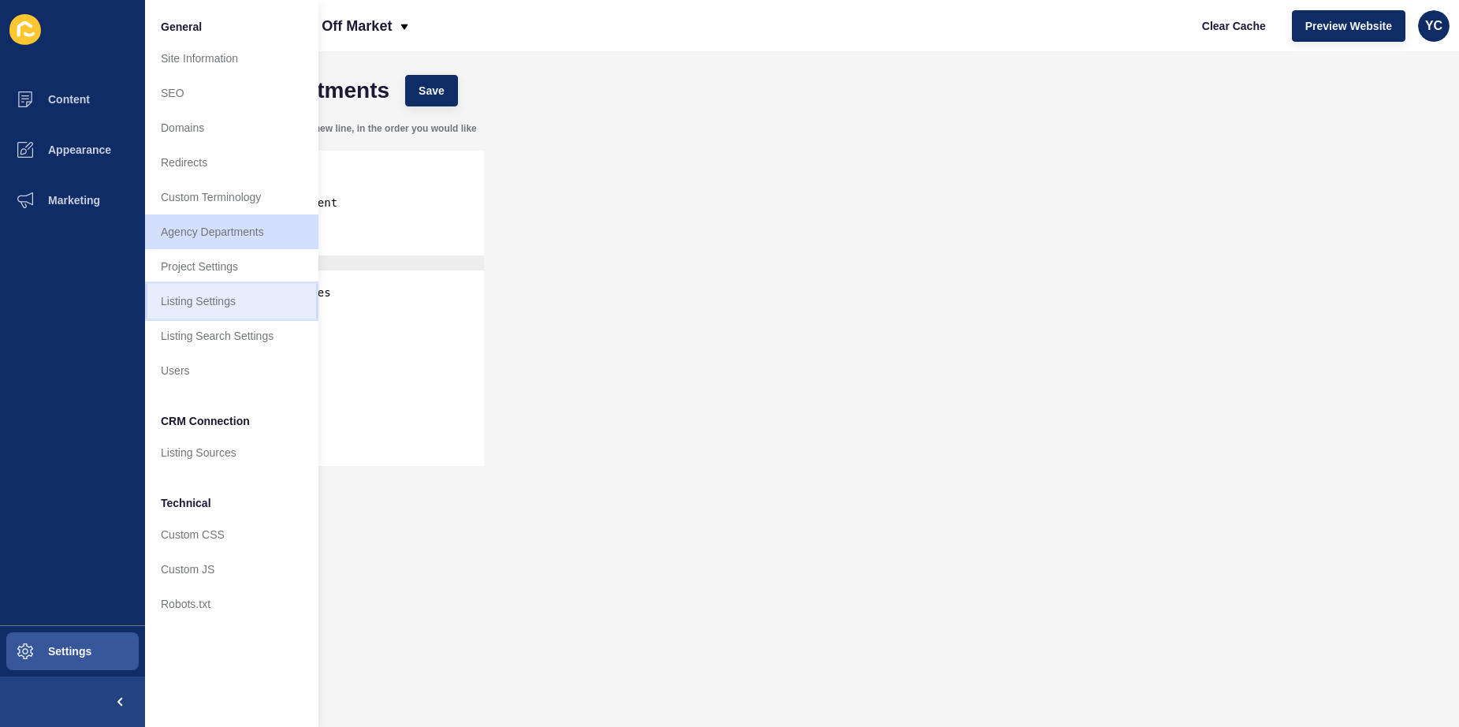
click at [263, 307] on link "Listing Settings" at bounding box center [231, 301] width 173 height 35
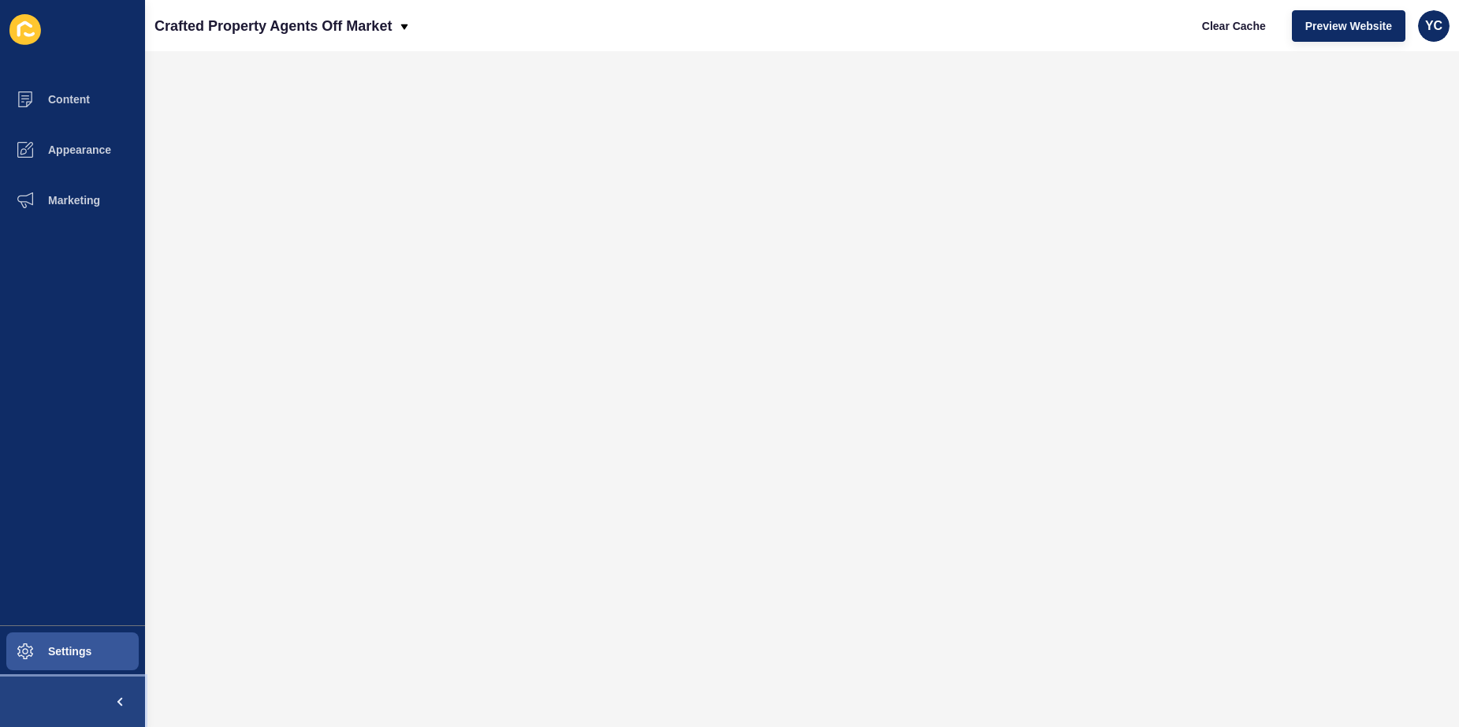
click at [97, 701] on span at bounding box center [120, 701] width 50 height 50
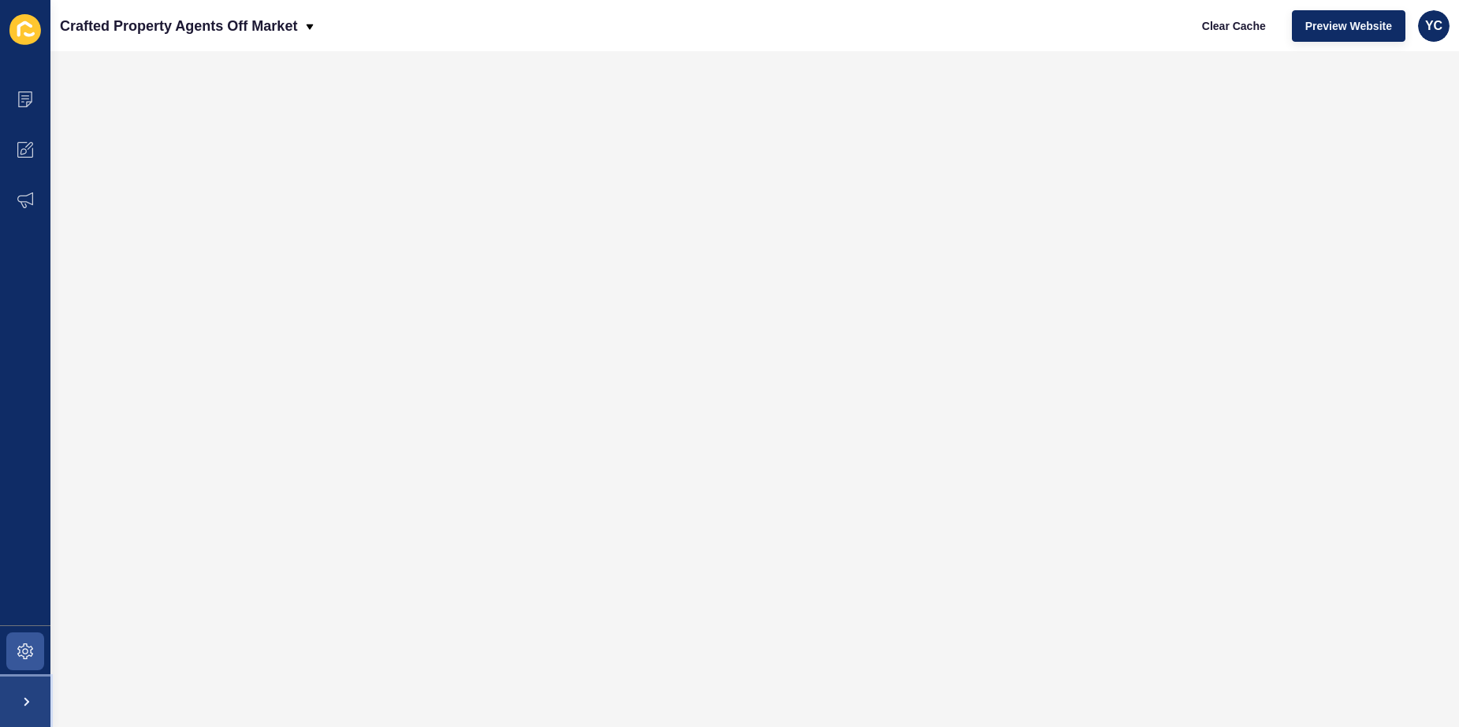
click at [22, 700] on span at bounding box center [25, 701] width 50 height 50
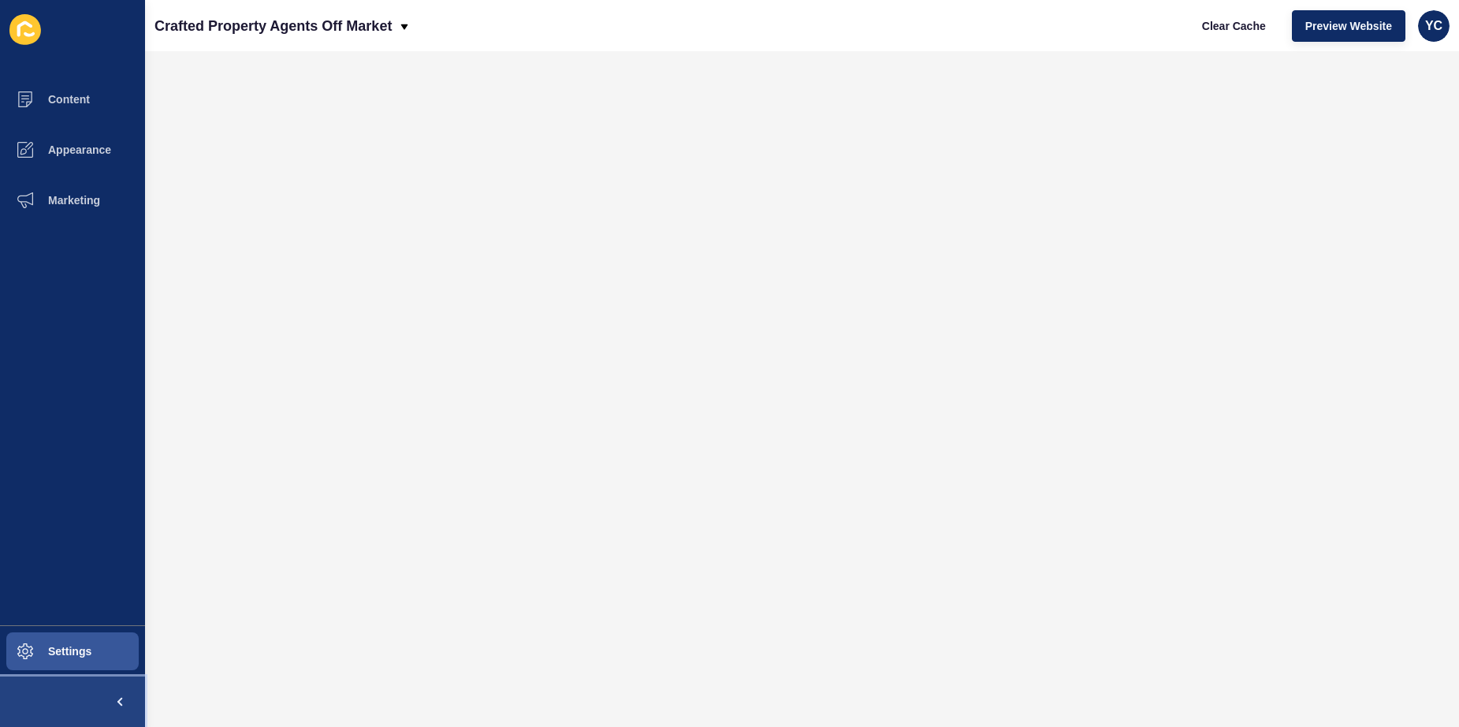
click at [115, 691] on span at bounding box center [120, 701] width 50 height 50
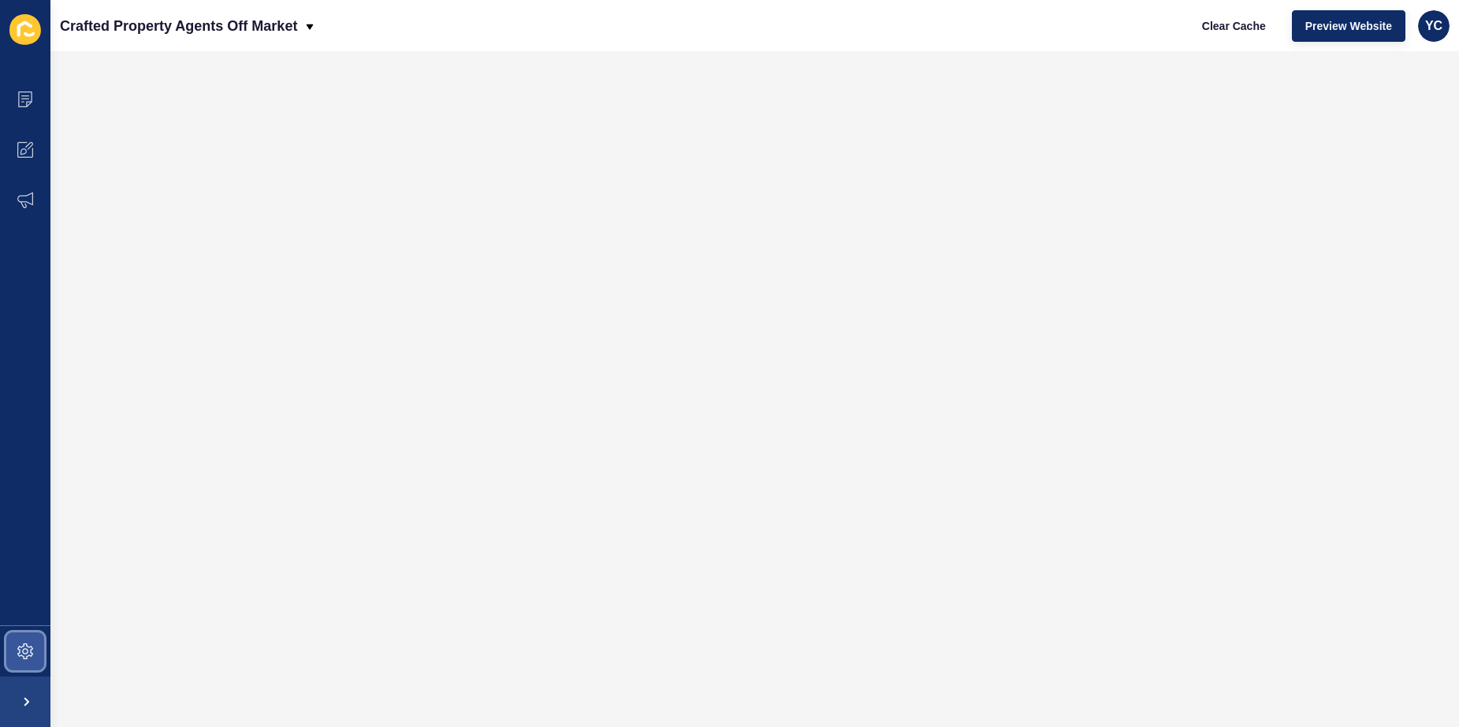
click at [32, 656] on span at bounding box center [25, 651] width 50 height 50
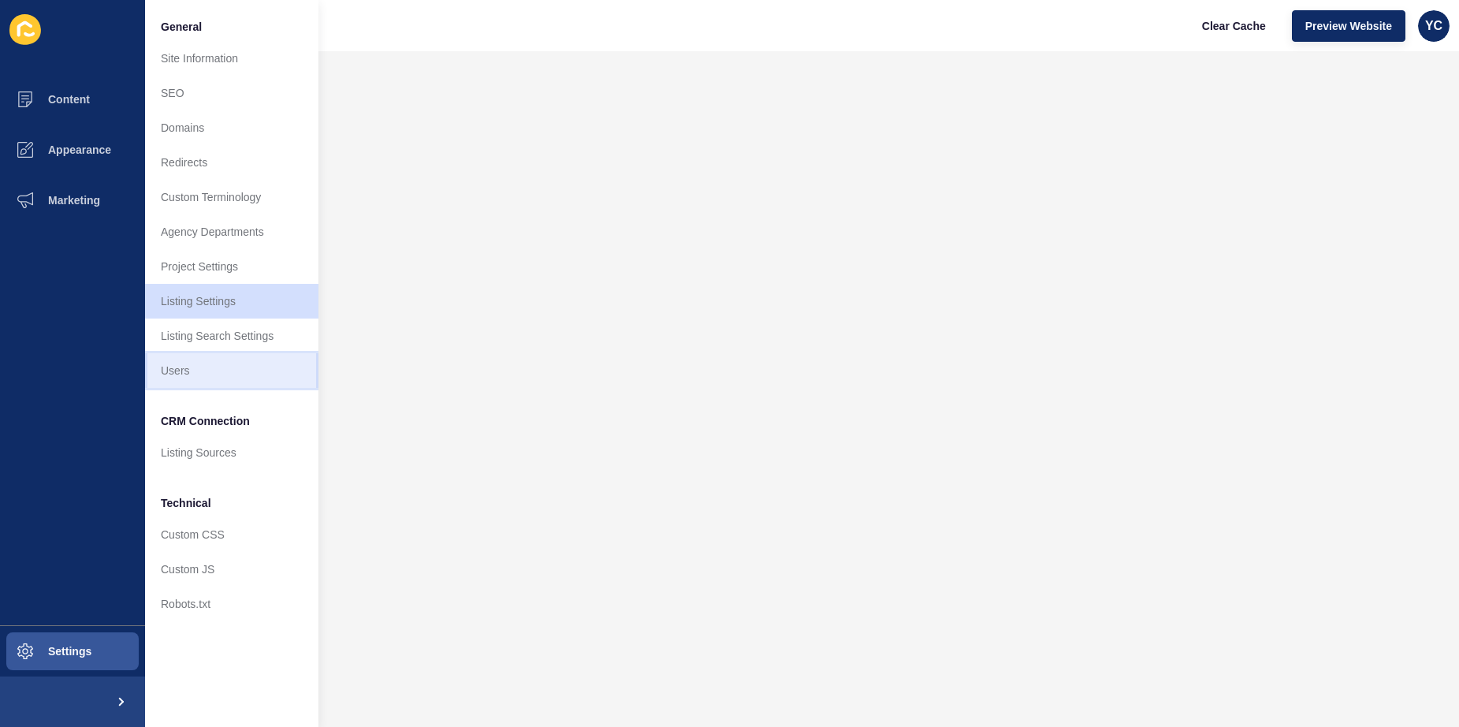
click at [208, 363] on link "Users" at bounding box center [231, 370] width 173 height 35
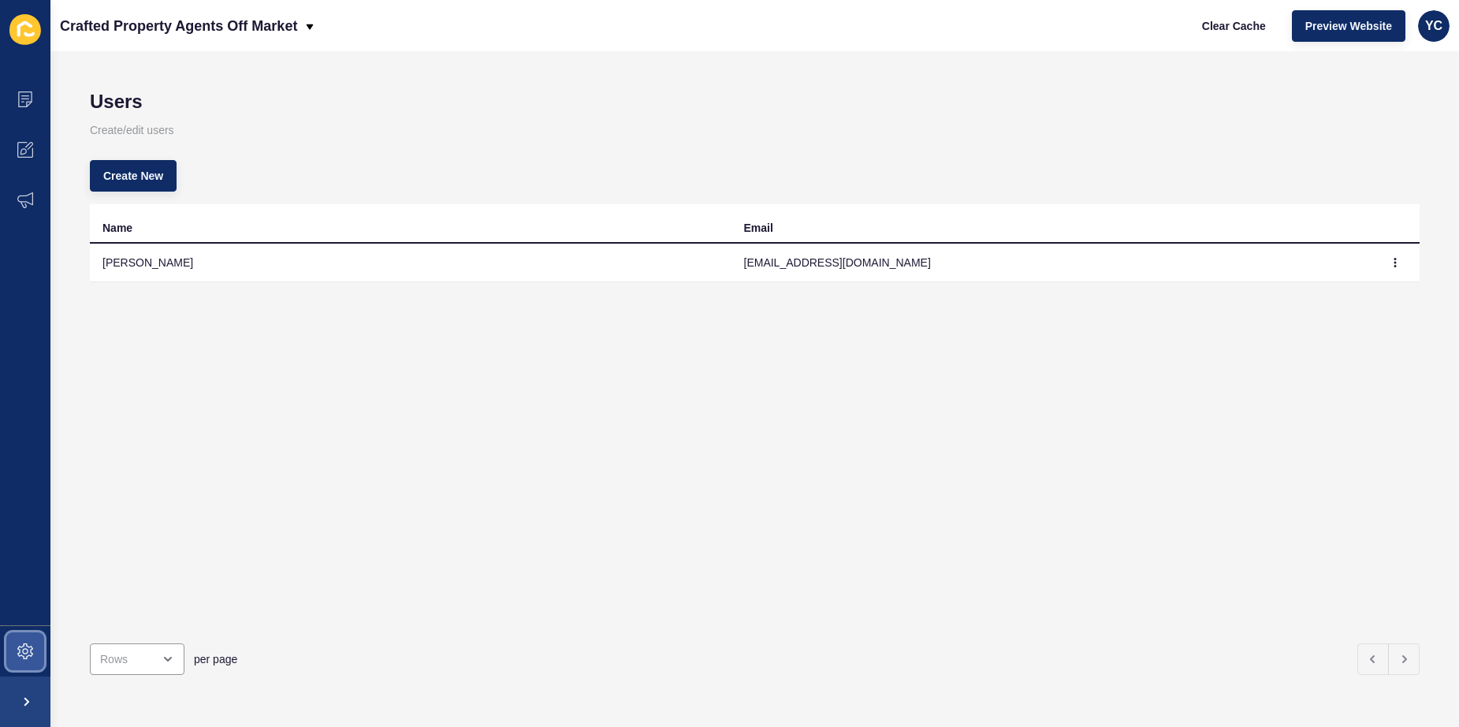
click at [41, 662] on span at bounding box center [25, 651] width 50 height 50
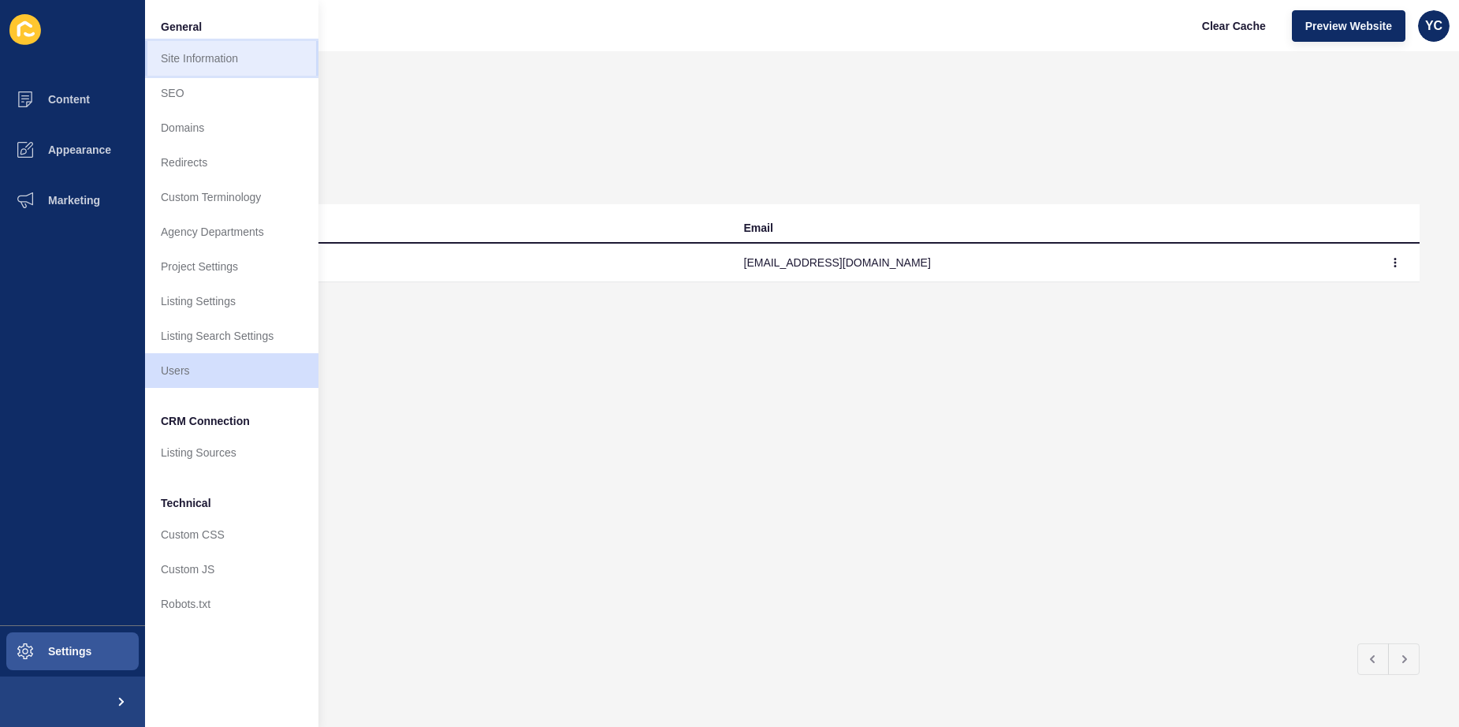
click at [259, 51] on link "Site Information" at bounding box center [231, 58] width 173 height 35
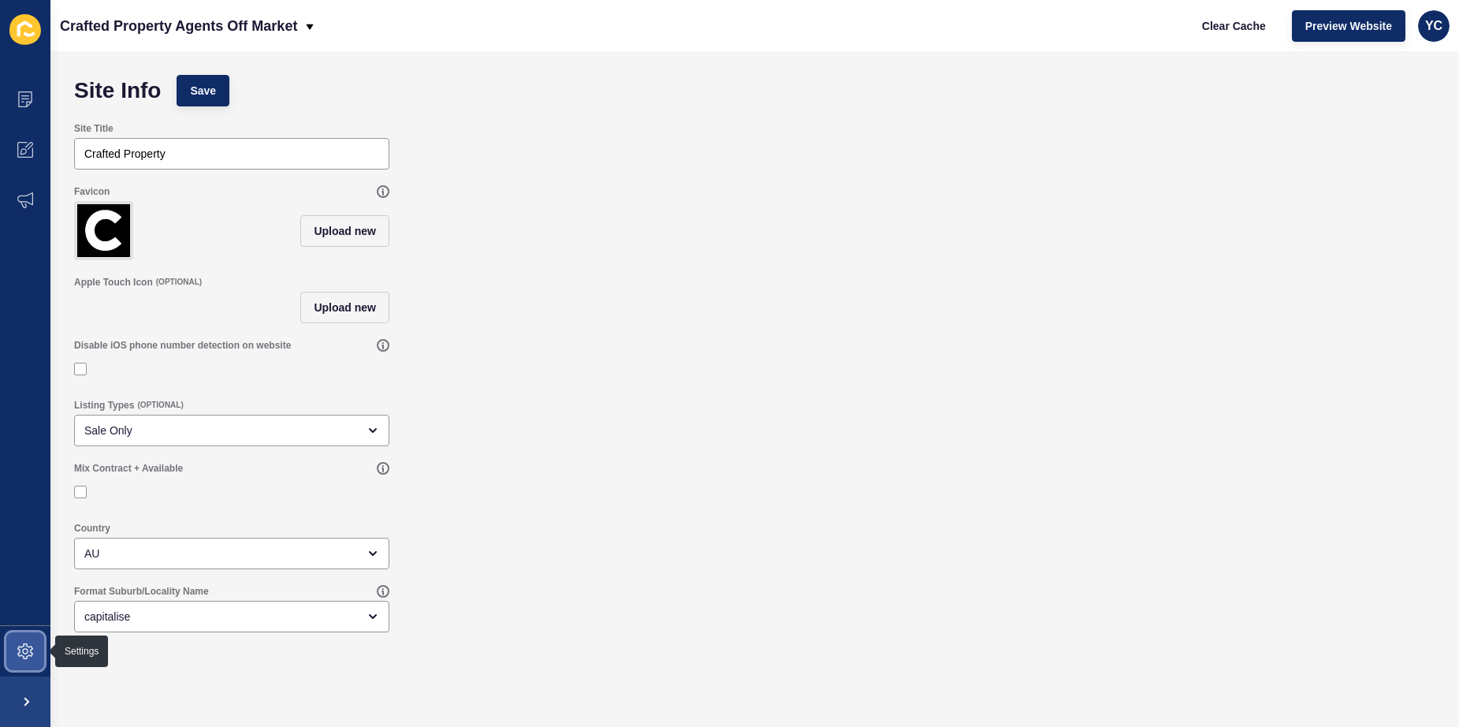
drag, startPoint x: 28, startPoint y: 657, endPoint x: 34, endPoint y: 636, distance: 21.2
click at [28, 656] on icon at bounding box center [25, 651] width 16 height 16
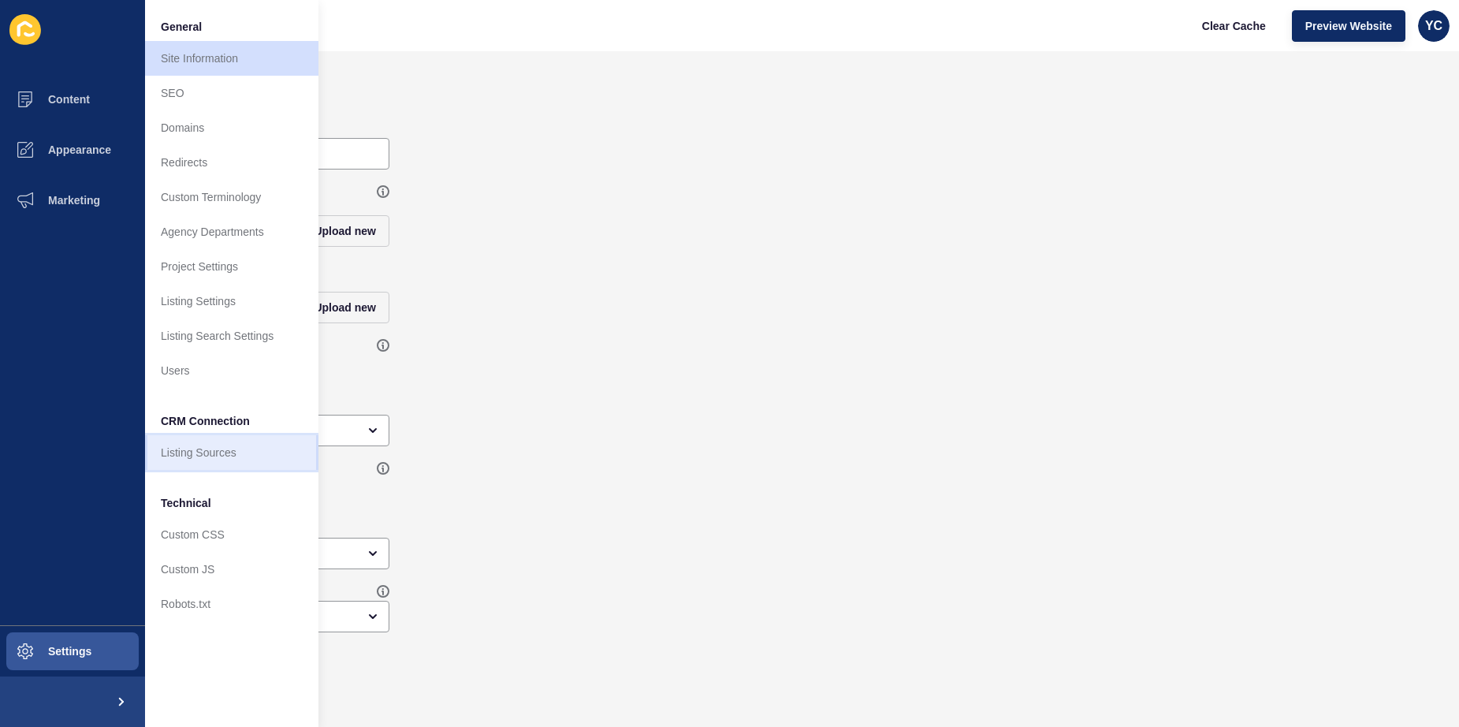
click at [251, 448] on link "Listing Sources" at bounding box center [231, 452] width 173 height 35
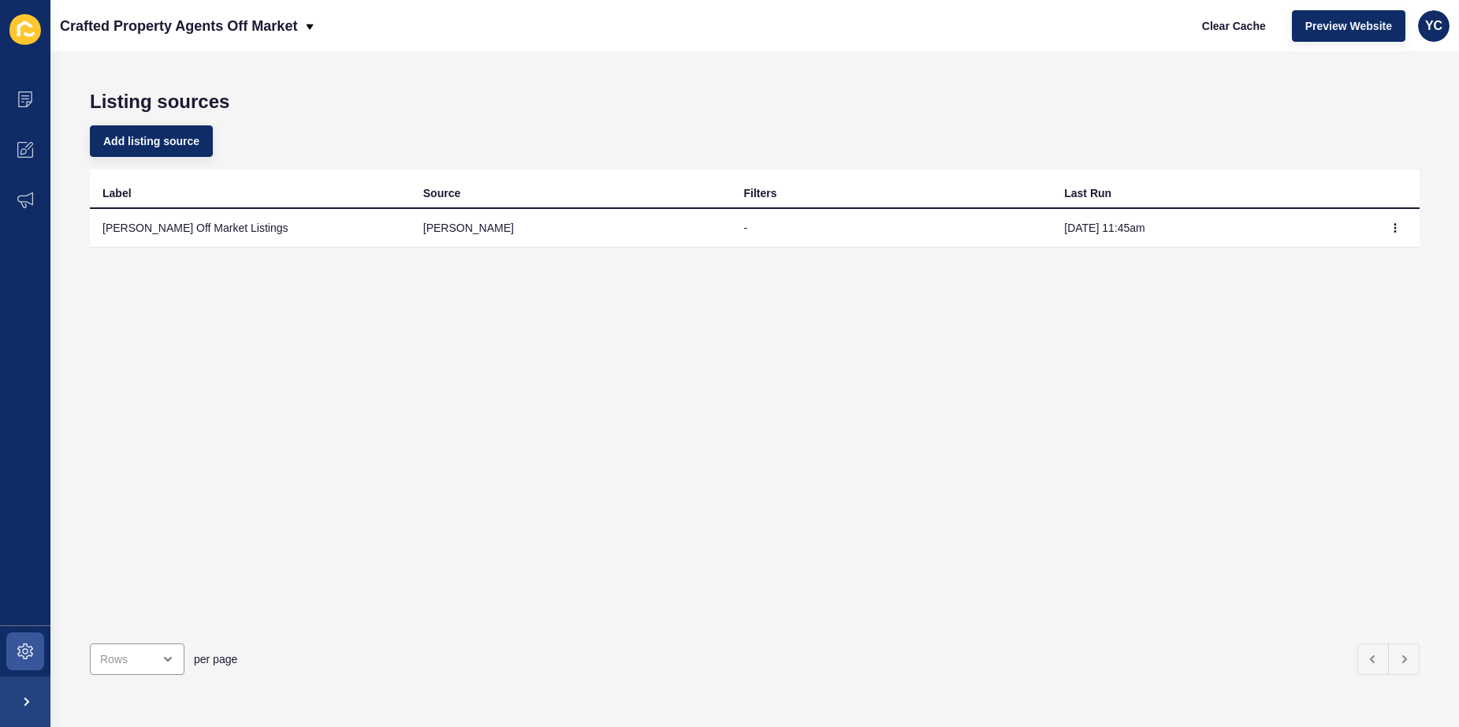
click at [209, 232] on td "[PERSON_NAME] Off Market Listings" at bounding box center [250, 228] width 321 height 39
click at [1391, 228] on button "button" at bounding box center [1396, 228] width 24 height 22
click at [572, 353] on div "Label Source Filters Last Run [PERSON_NAME] Off Market Listings [PERSON_NAME] -…" at bounding box center [755, 400] width 1330 height 461
click at [18, 653] on icon at bounding box center [25, 651] width 16 height 16
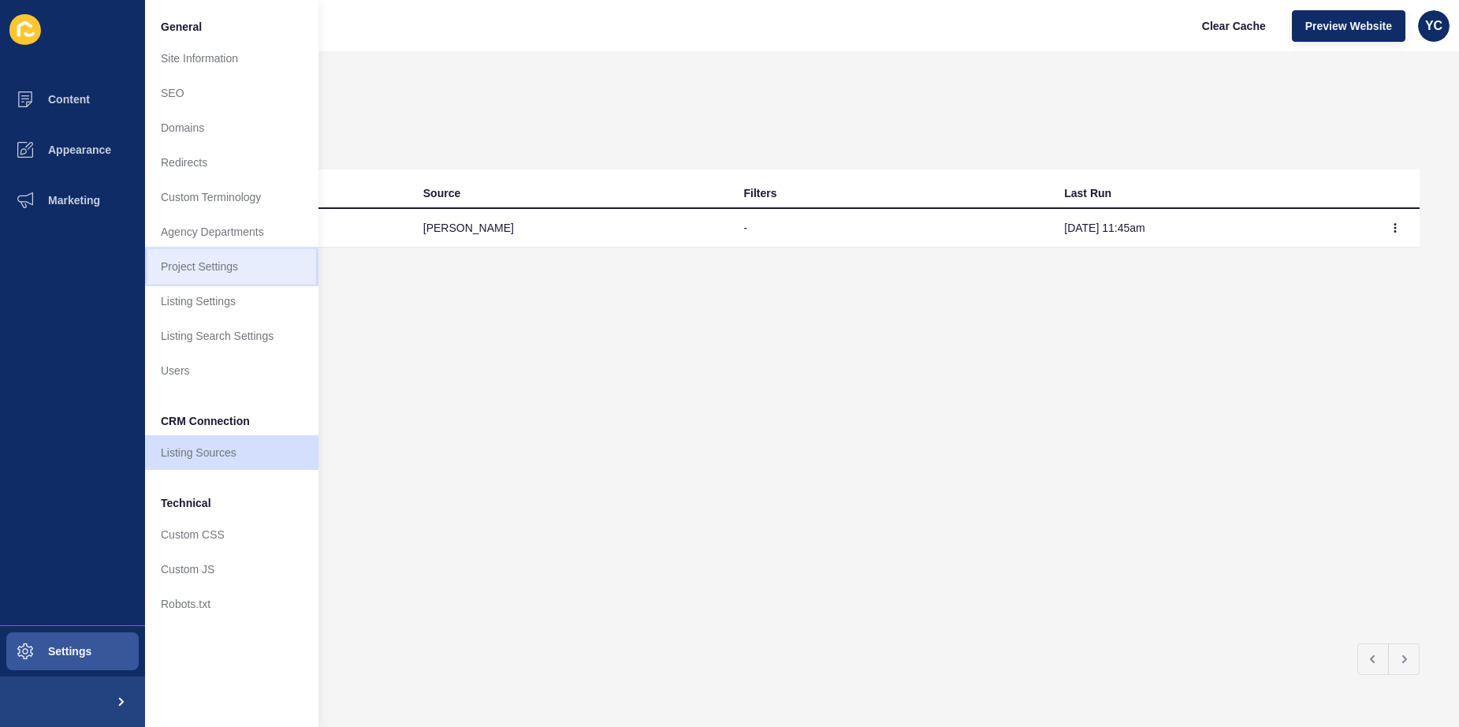
click at [238, 259] on link "Project Settings" at bounding box center [231, 266] width 173 height 35
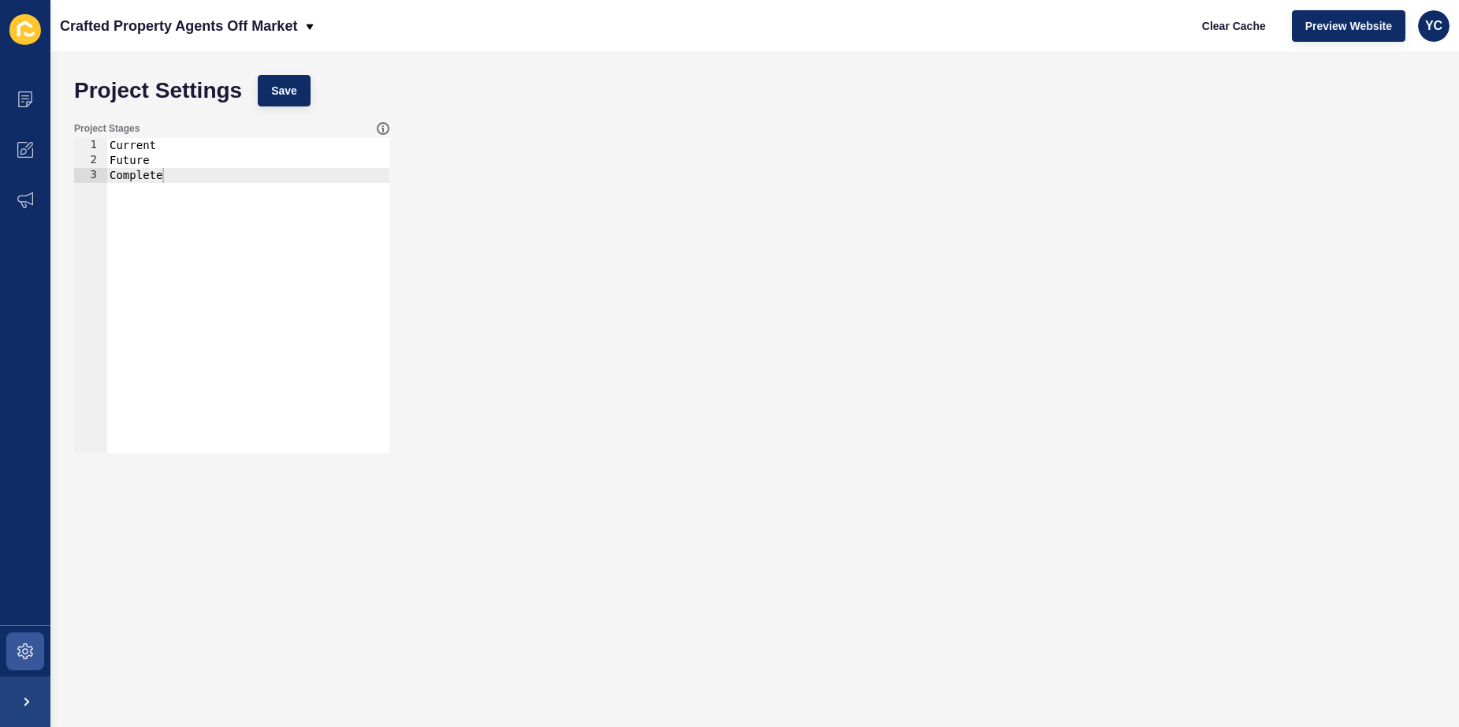
type textarea "Future"
click at [134, 158] on div "Current Future Complete" at bounding box center [247, 310] width 283 height 345
click at [27, 668] on span at bounding box center [25, 651] width 50 height 50
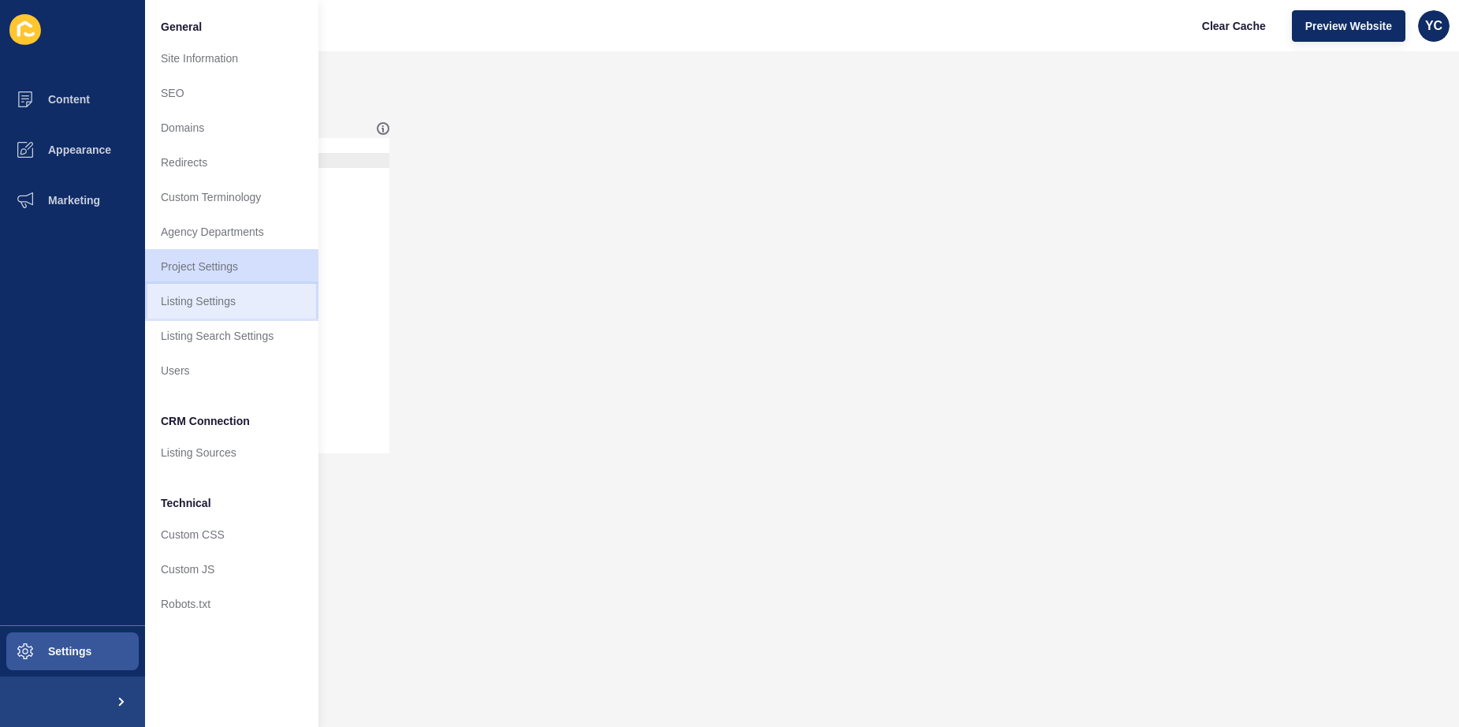
click at [263, 307] on link "Listing Settings" at bounding box center [231, 301] width 173 height 35
